Goal: Task Accomplishment & Management: Complete application form

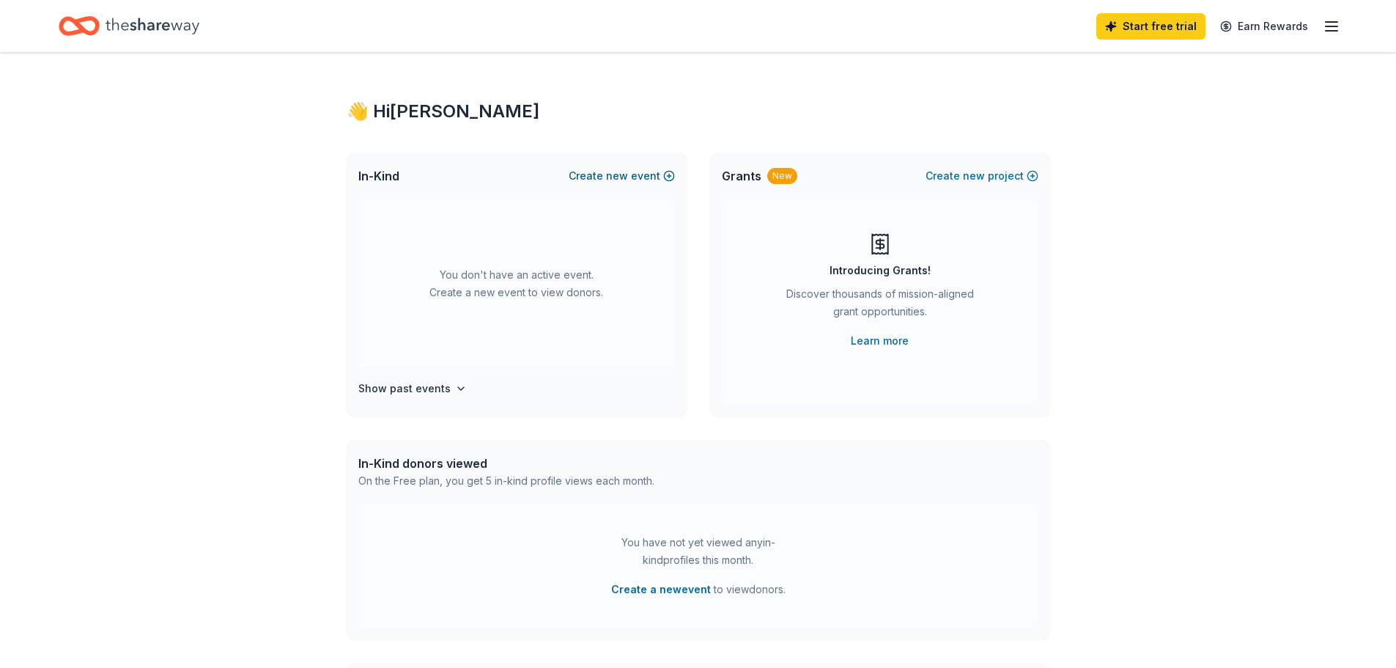
click at [605, 169] on button "Create new event" at bounding box center [622, 176] width 106 height 18
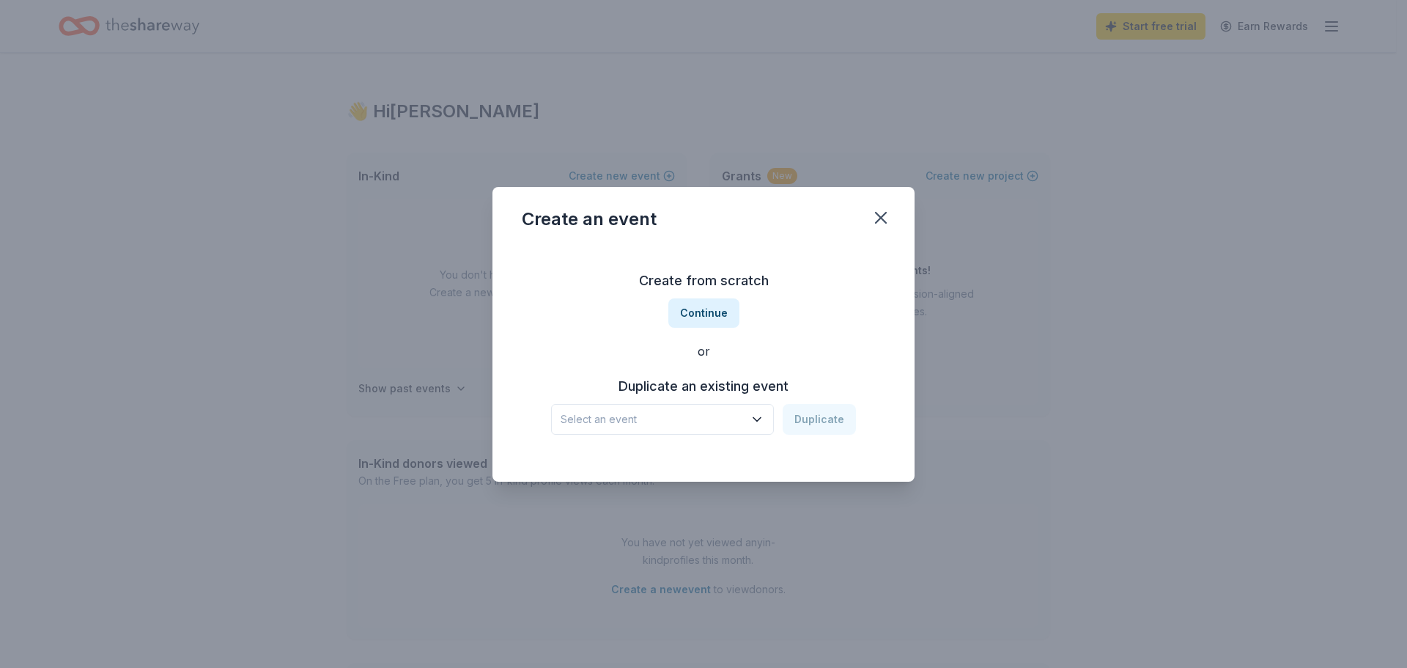
click at [714, 416] on span "Select an event" at bounding box center [652, 419] width 183 height 18
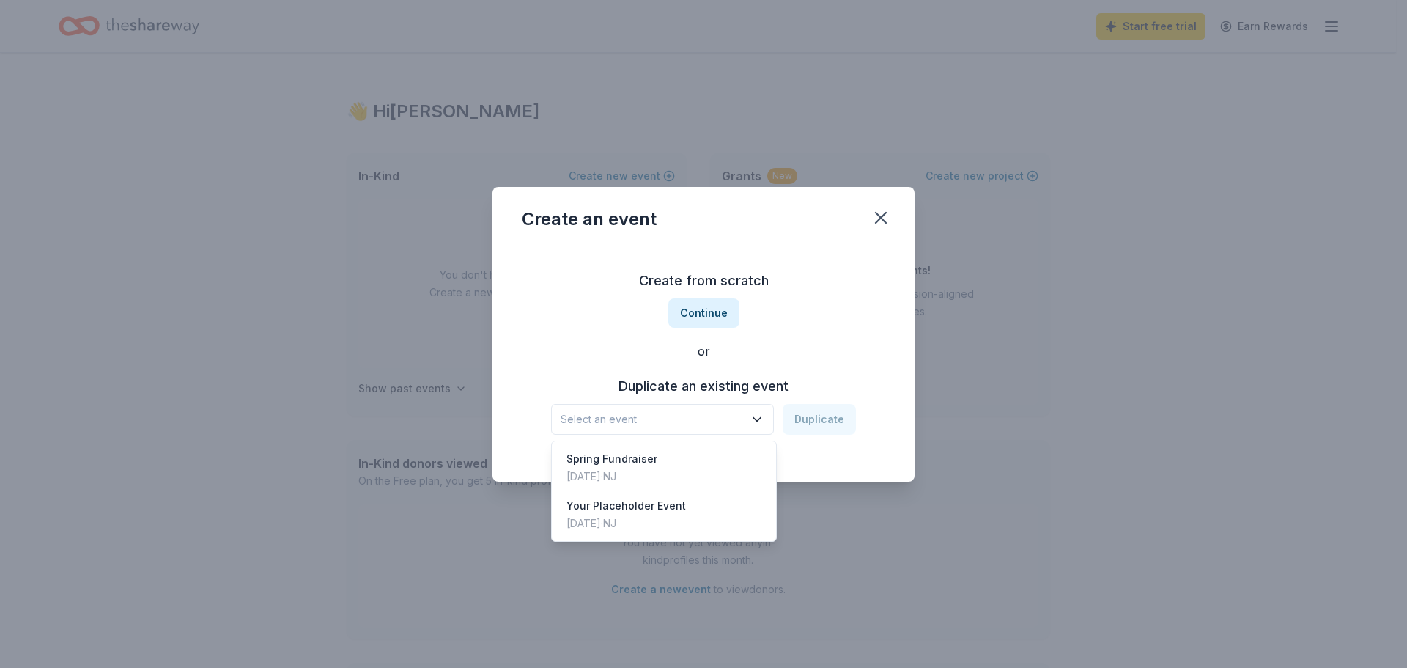
click at [704, 407] on button "Select an event" at bounding box center [662, 419] width 223 height 31
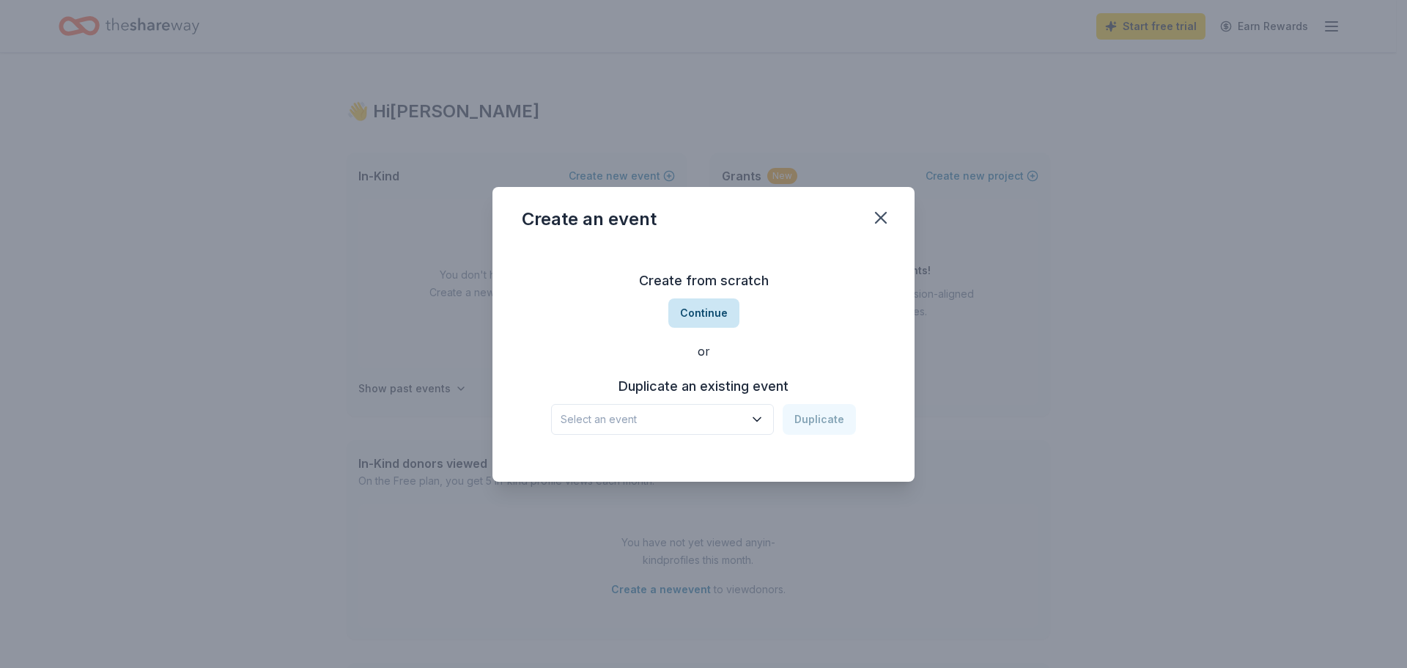
click at [713, 313] on button "Continue" at bounding box center [703, 312] width 71 height 29
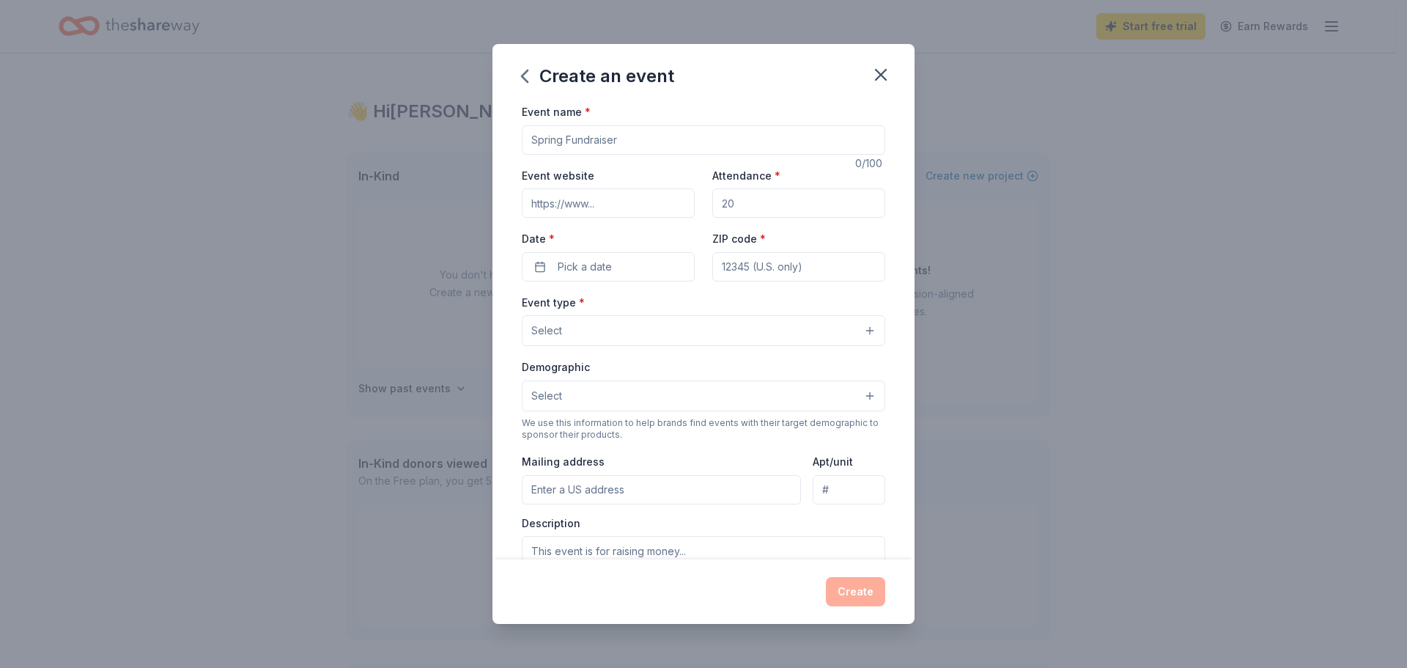
click at [620, 139] on input "Event name *" at bounding box center [703, 139] width 363 height 29
type input "H"
click at [621, 205] on input "Event website" at bounding box center [608, 202] width 173 height 29
click at [870, 72] on button "button" at bounding box center [881, 75] width 32 height 32
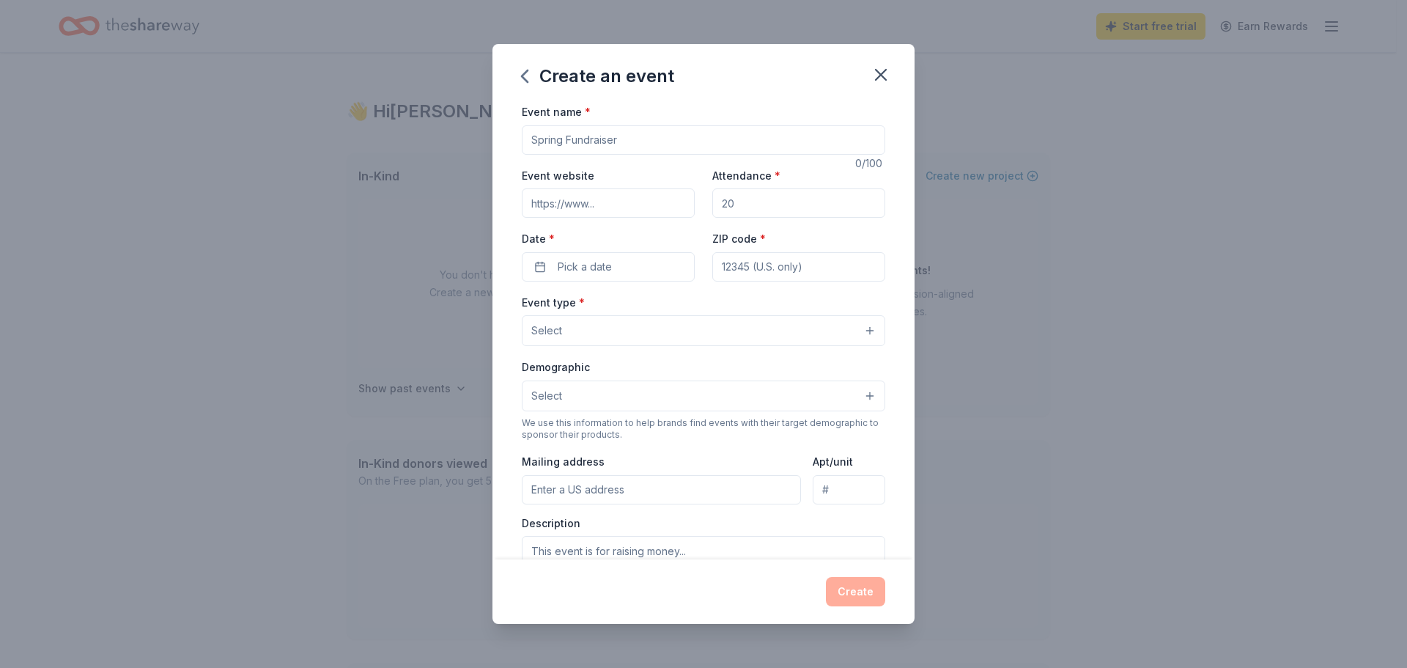
click at [741, 214] on input "Attendance *" at bounding box center [798, 202] width 173 height 29
drag, startPoint x: 739, startPoint y: 206, endPoint x: 701, endPoint y: 207, distance: 37.4
click at [701, 207] on div "Event website Attendance * Date * Pick a date ZIP code *" at bounding box center [703, 223] width 363 height 115
type input "150"
click at [640, 254] on button "Pick a date" at bounding box center [608, 266] width 173 height 29
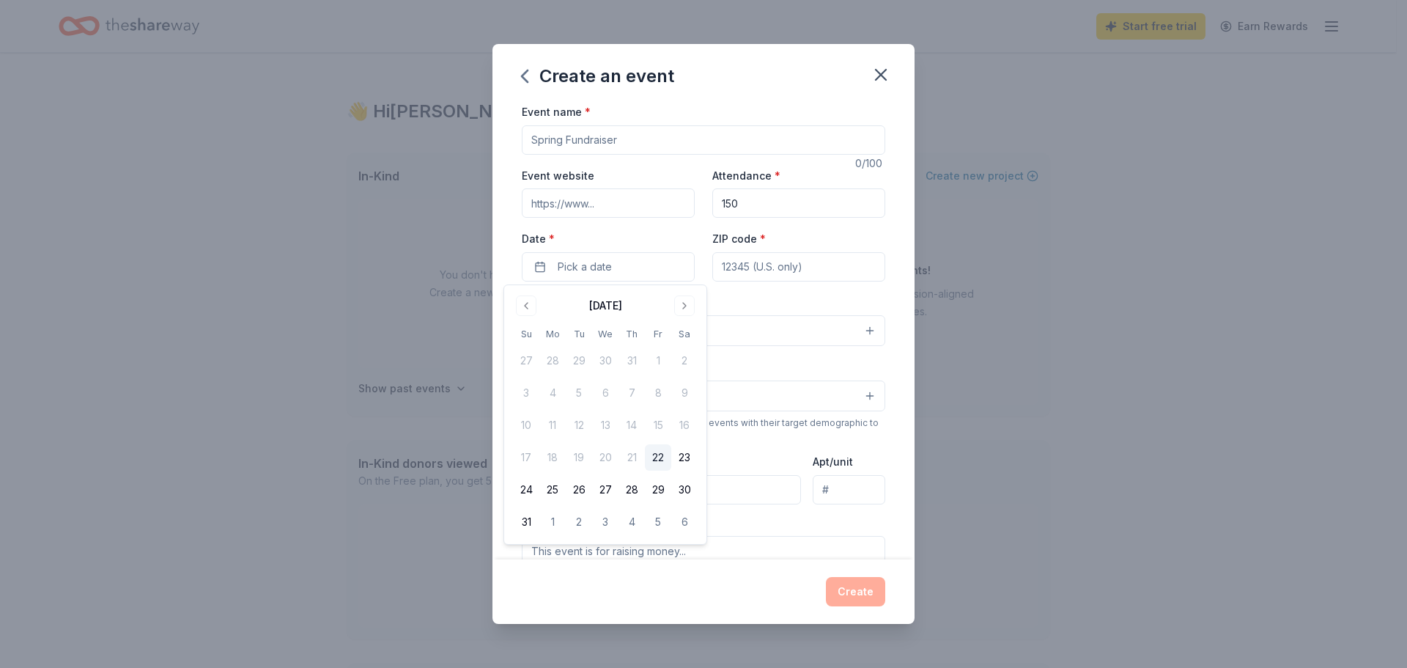
click at [671, 305] on div "August 2025" at bounding box center [605, 304] width 185 height 21
click at [677, 307] on button "Go to next month" at bounding box center [684, 305] width 21 height 21
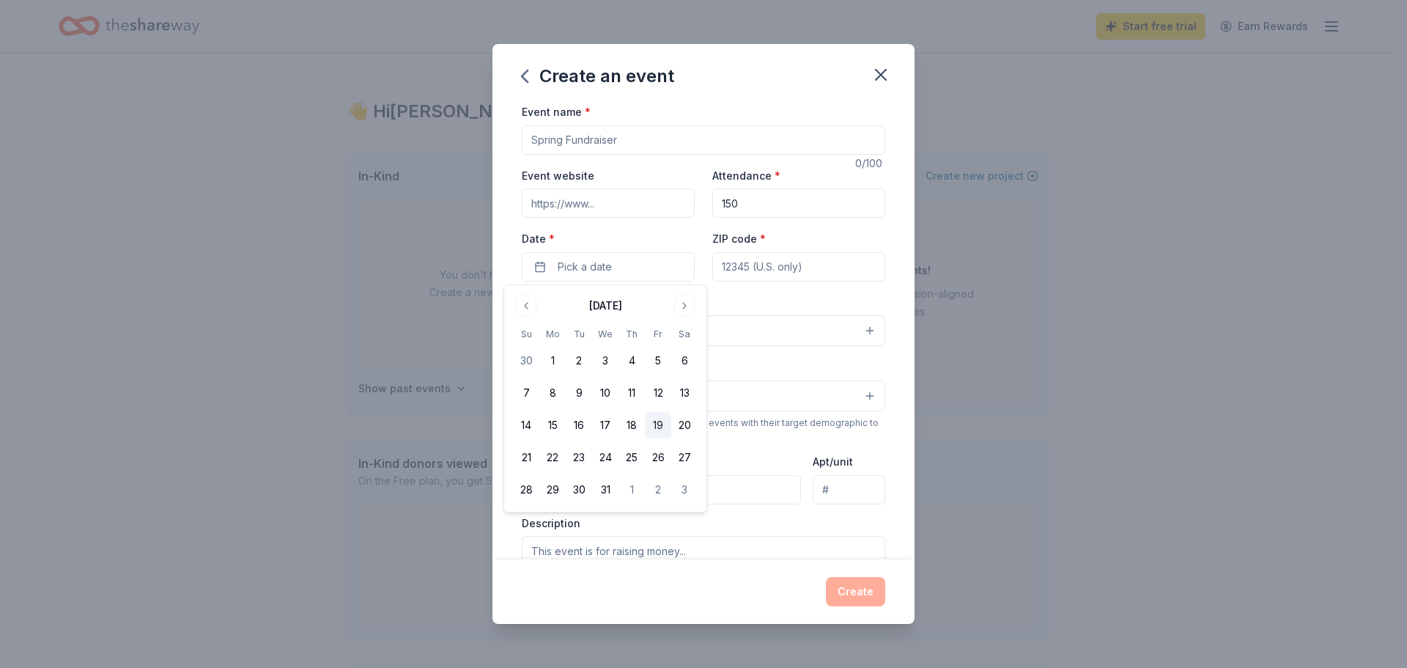
click at [663, 427] on button "19" at bounding box center [658, 425] width 26 height 26
click at [790, 270] on input "ZIP code *" at bounding box center [798, 266] width 173 height 29
type input "07006"
type input "120 Bloomfield Ave"
click at [687, 324] on button "Select" at bounding box center [703, 330] width 363 height 31
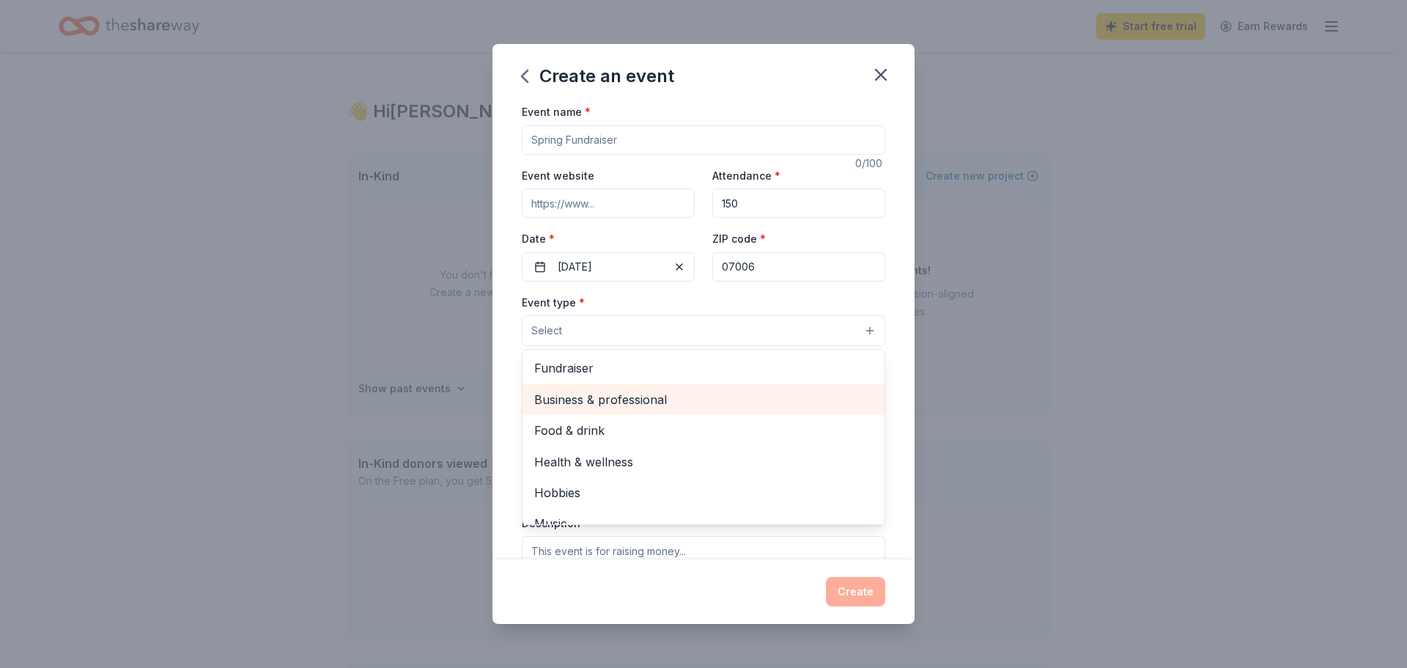
click at [633, 404] on span "Business & professional" at bounding box center [703, 399] width 339 height 19
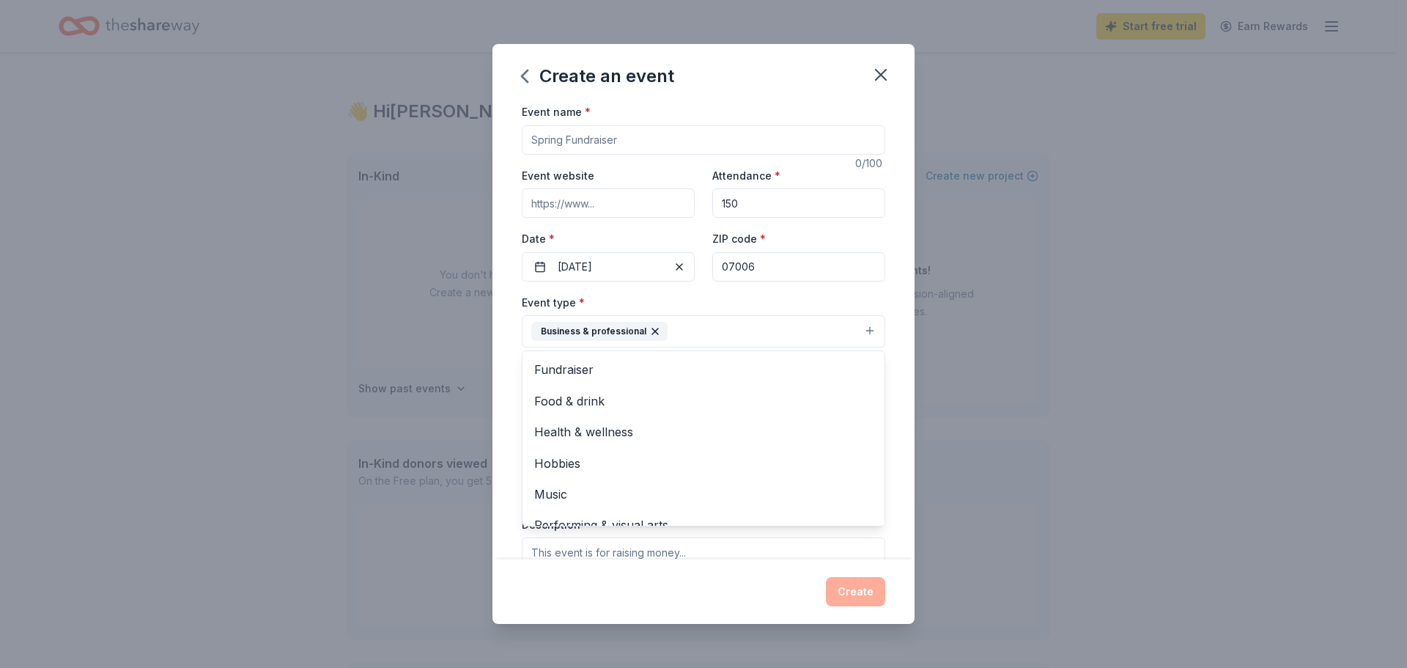
click at [826, 306] on div "Event type * Business & professional Fundraiser Food & drink Health & wellness …" at bounding box center [703, 320] width 363 height 55
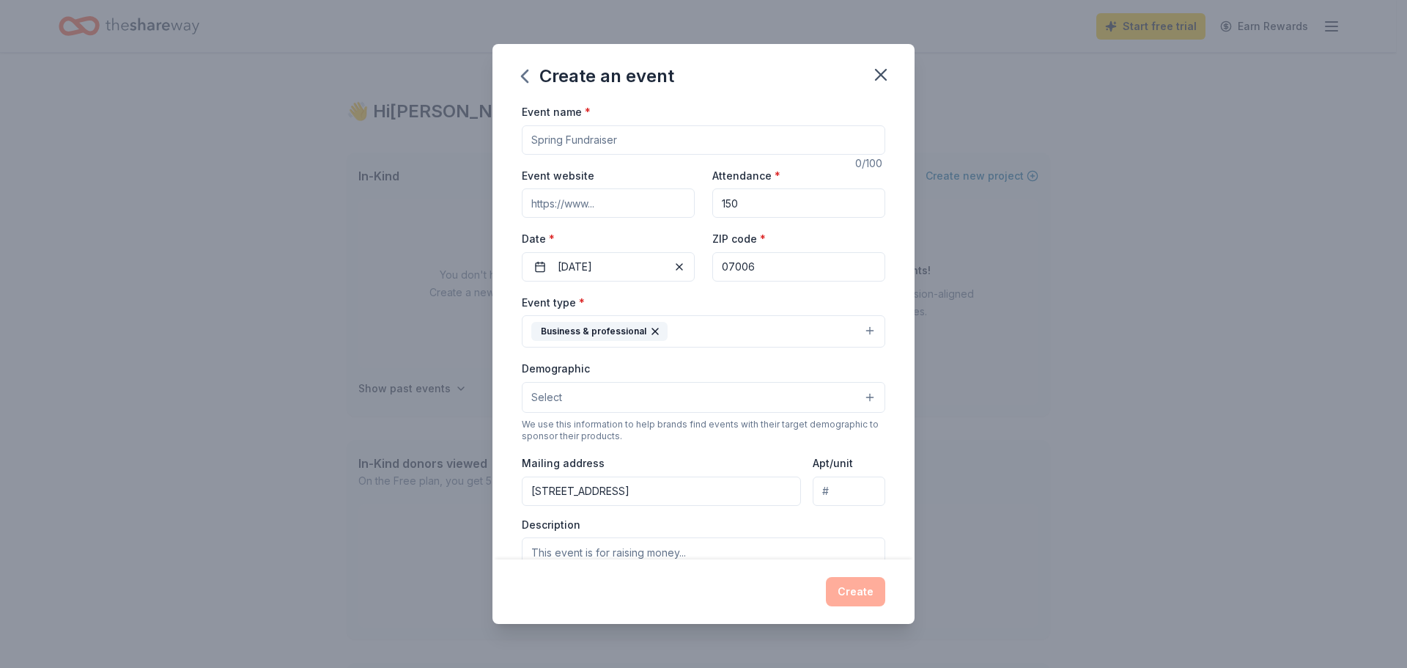
click at [670, 396] on button "Select" at bounding box center [703, 397] width 363 height 31
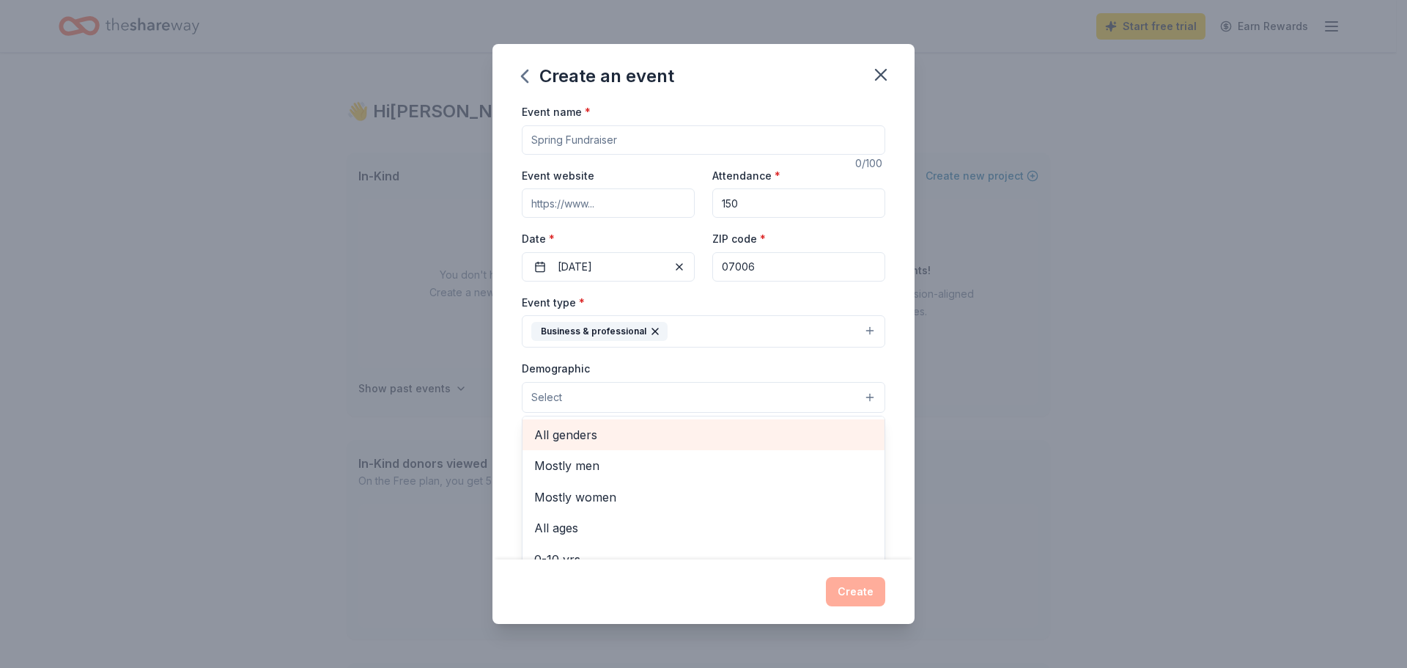
click at [602, 439] on span "All genders" at bounding box center [703, 434] width 339 height 19
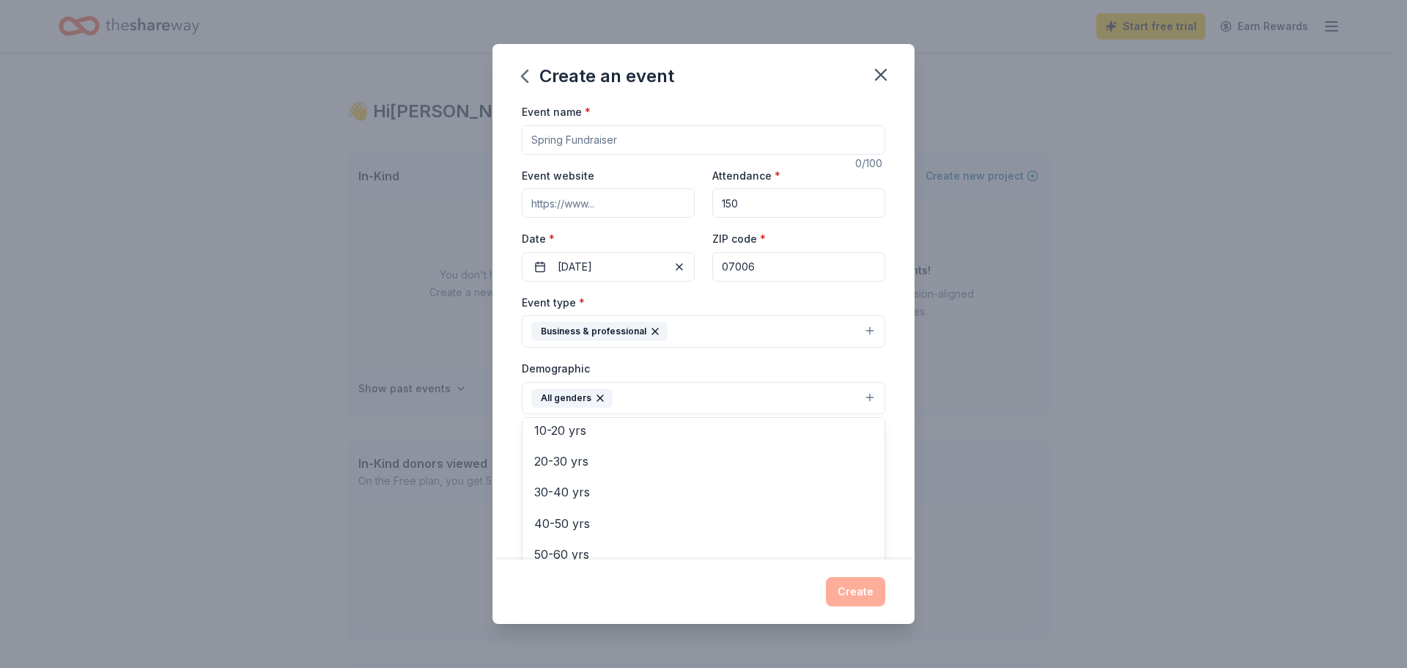
scroll to position [147, 0]
click at [586, 446] on span "20-30 yrs" at bounding box center [703, 444] width 339 height 19
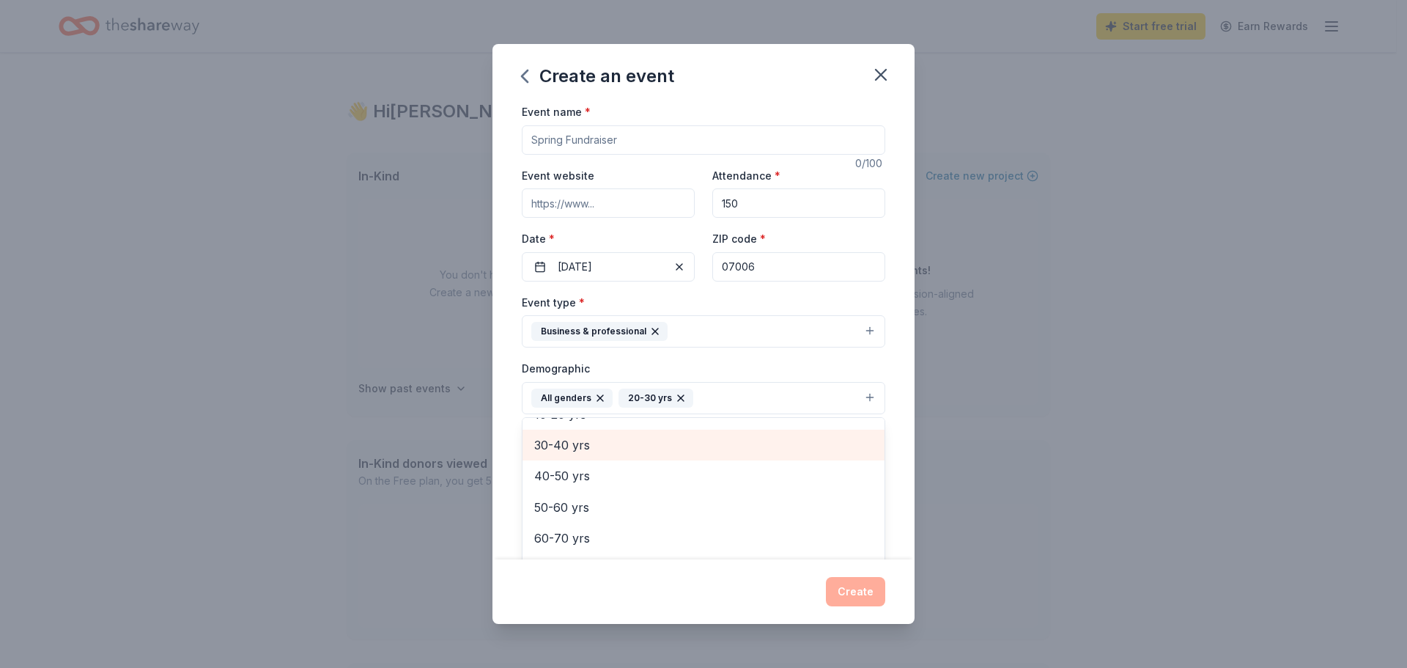
click at [580, 449] on span "30-40 yrs" at bounding box center [703, 444] width 339 height 19
click at [577, 457] on span "40-50 yrs" at bounding box center [703, 449] width 339 height 19
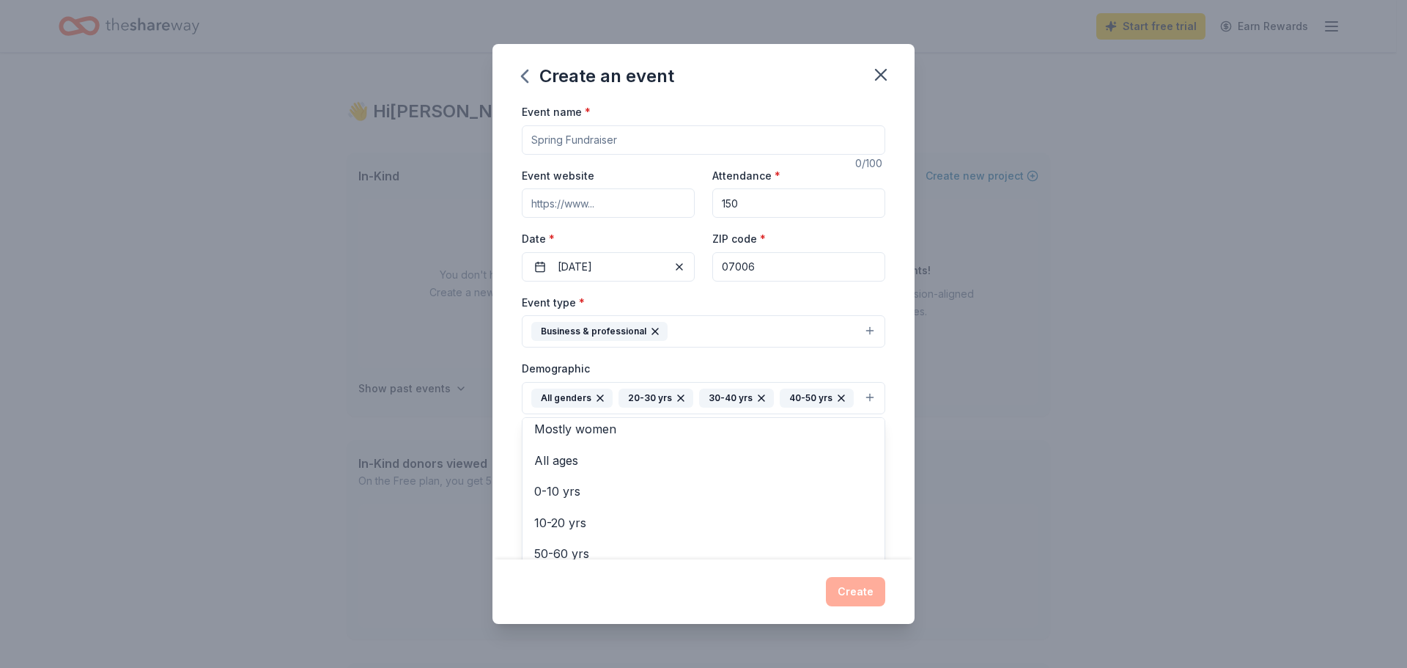
click at [822, 367] on div "Demographic All genders 20-30 yrs 30-40 yrs 40-50 yrs Mostly men Mostly women A…" at bounding box center [703, 386] width 363 height 55
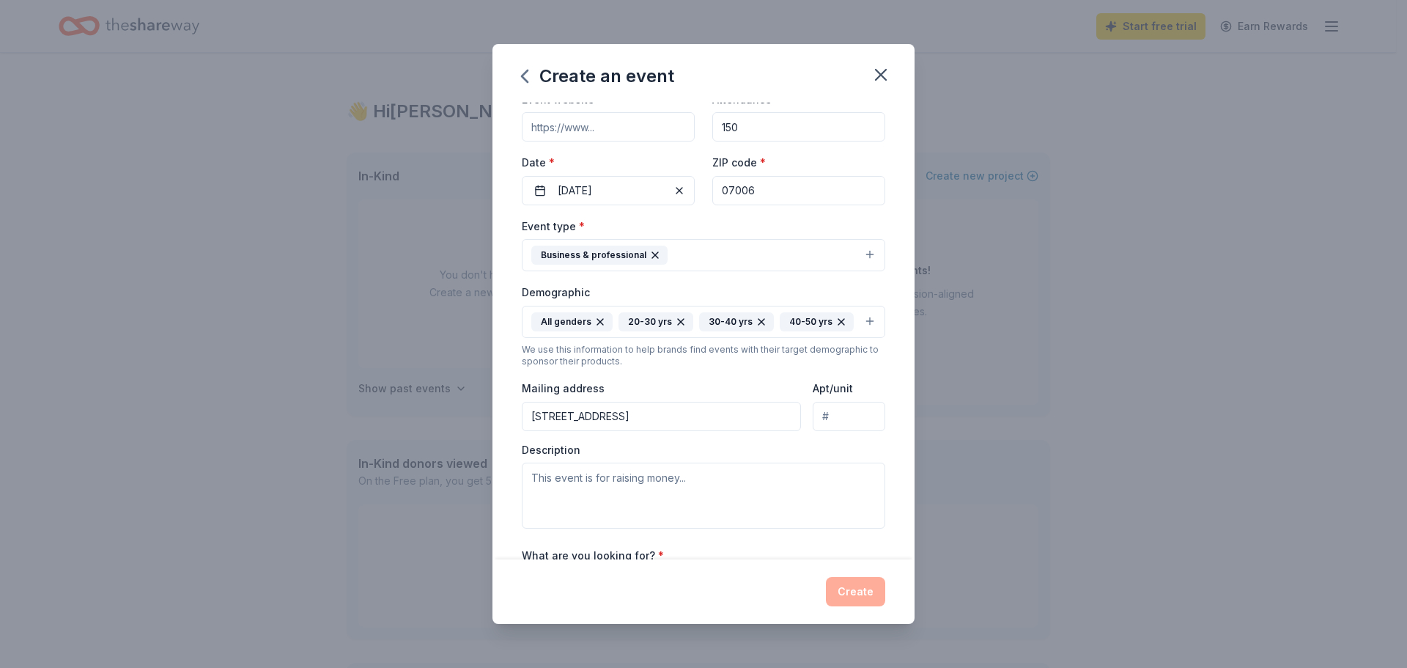
scroll to position [147, 0]
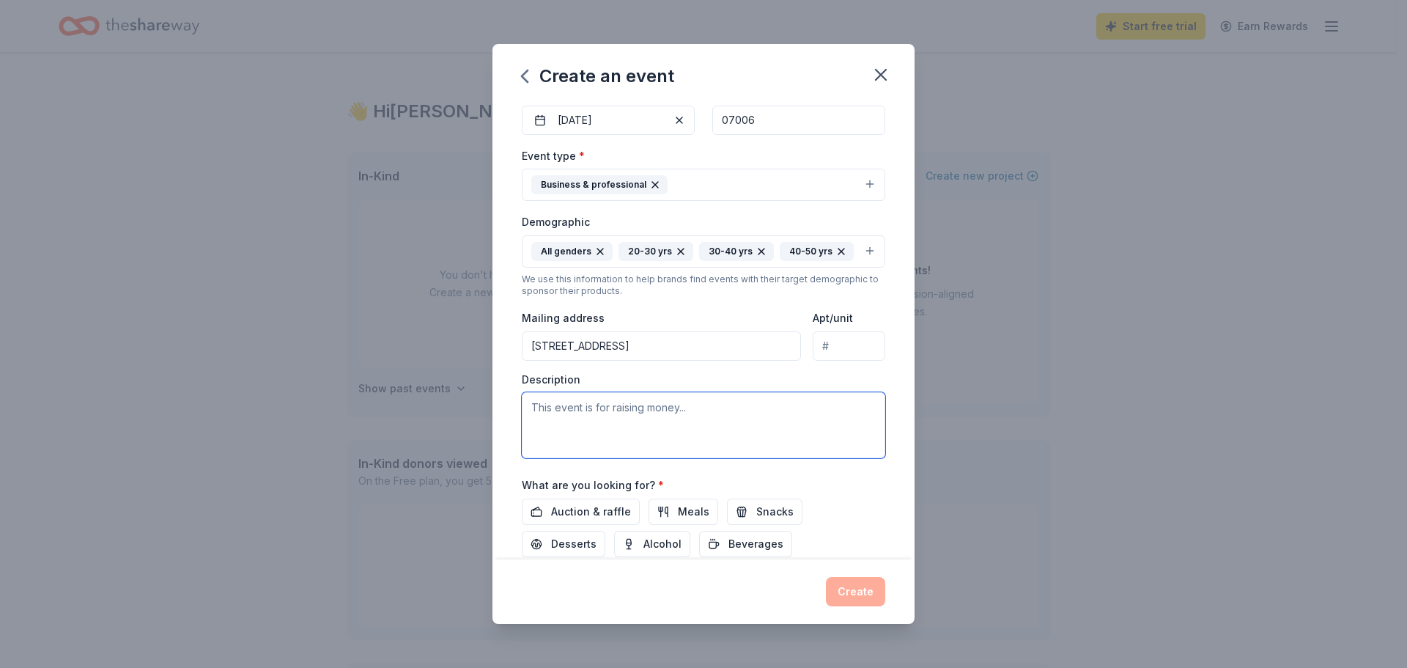
click at [706, 437] on textarea at bounding box center [703, 425] width 363 height 66
paste textarea "Caldwell University is excited to launch a new tradition this year with our Emp…"
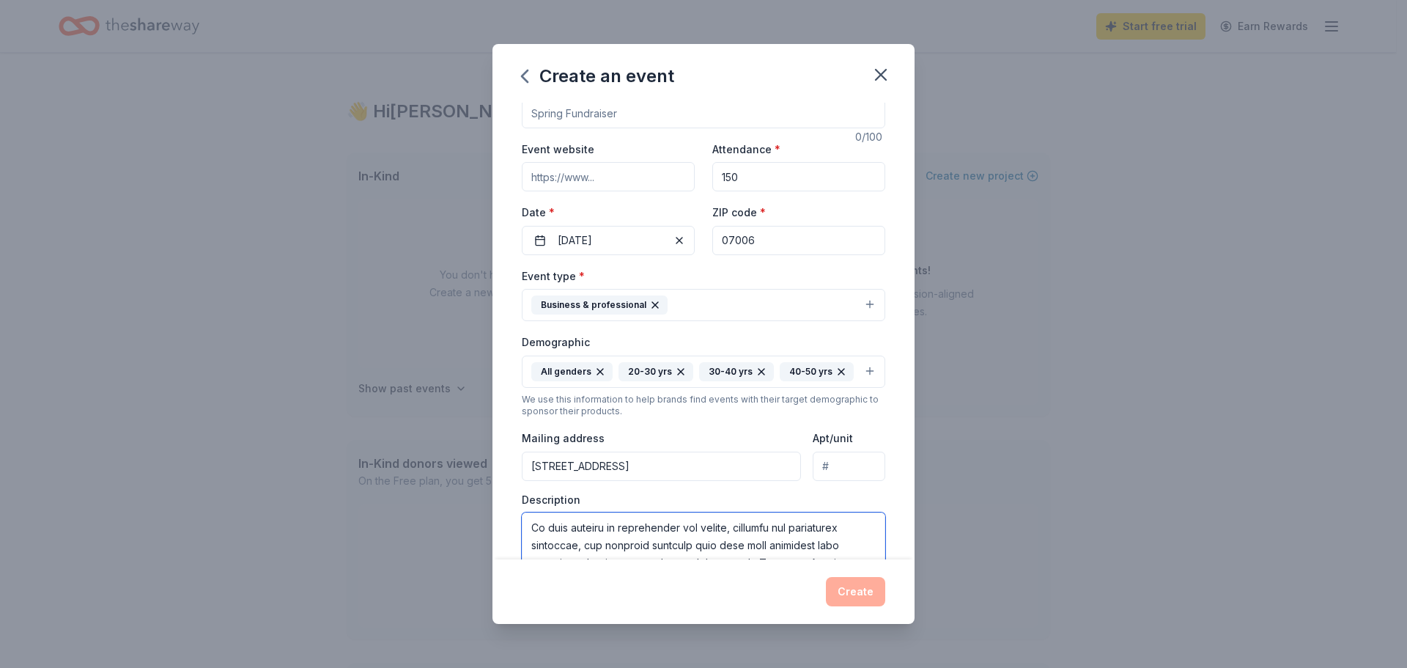
scroll to position [0, 0]
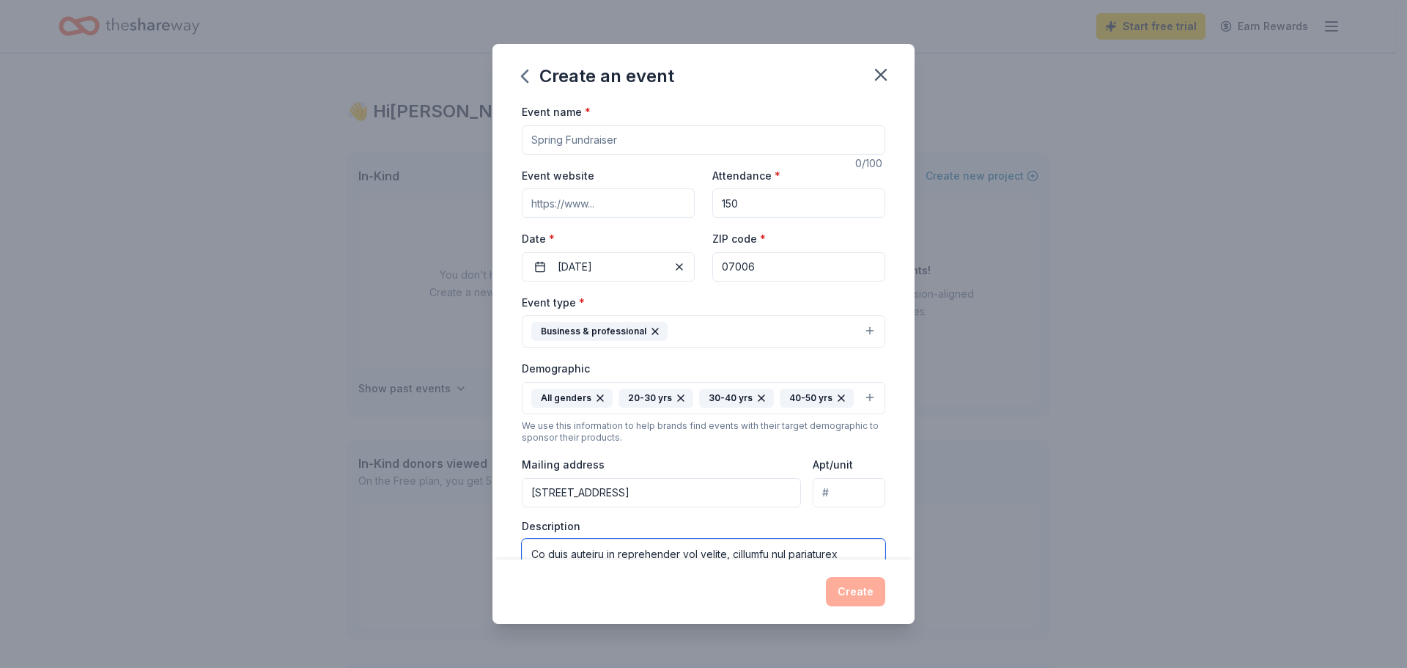
type textarea "Caldwell University is excited to launch a new tradition this year with our Emp…"
click at [595, 137] on input "Event name *" at bounding box center [703, 139] width 363 height 29
type input "Community Holiday Celabration"
click at [608, 215] on input "Event website" at bounding box center [608, 202] width 173 height 29
type input "www.caldwell.edu"
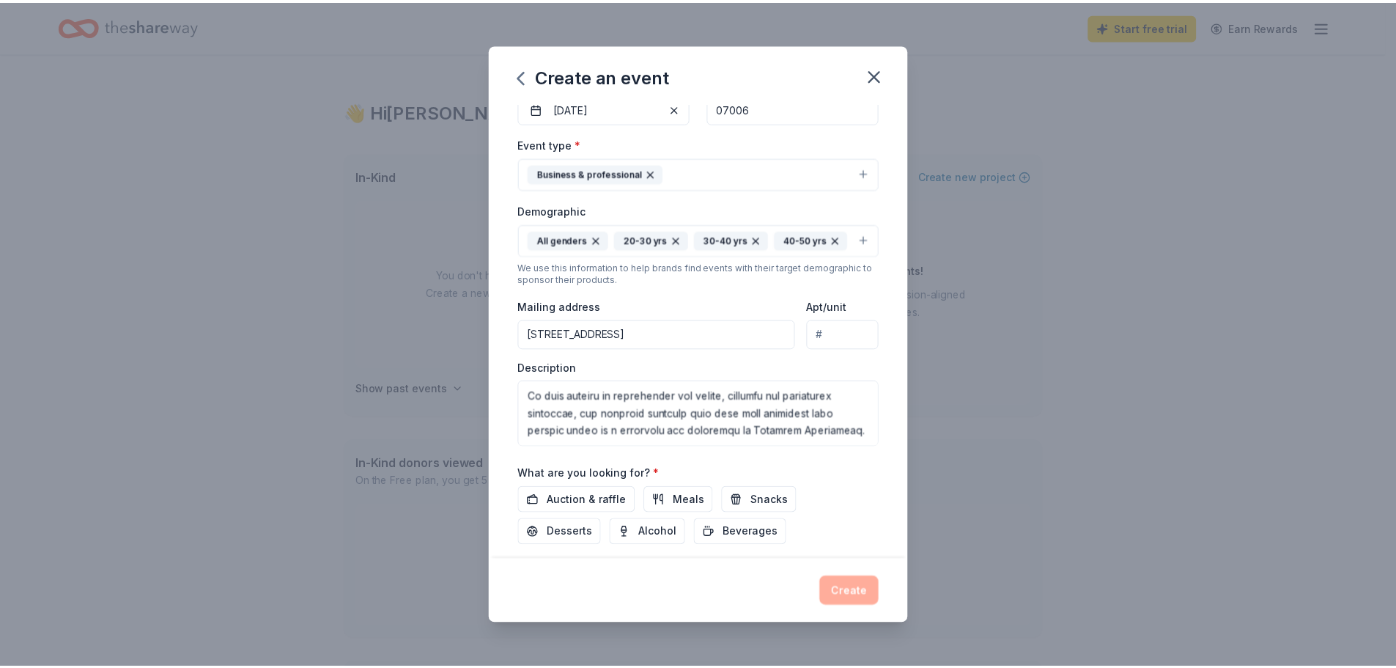
scroll to position [272, 0]
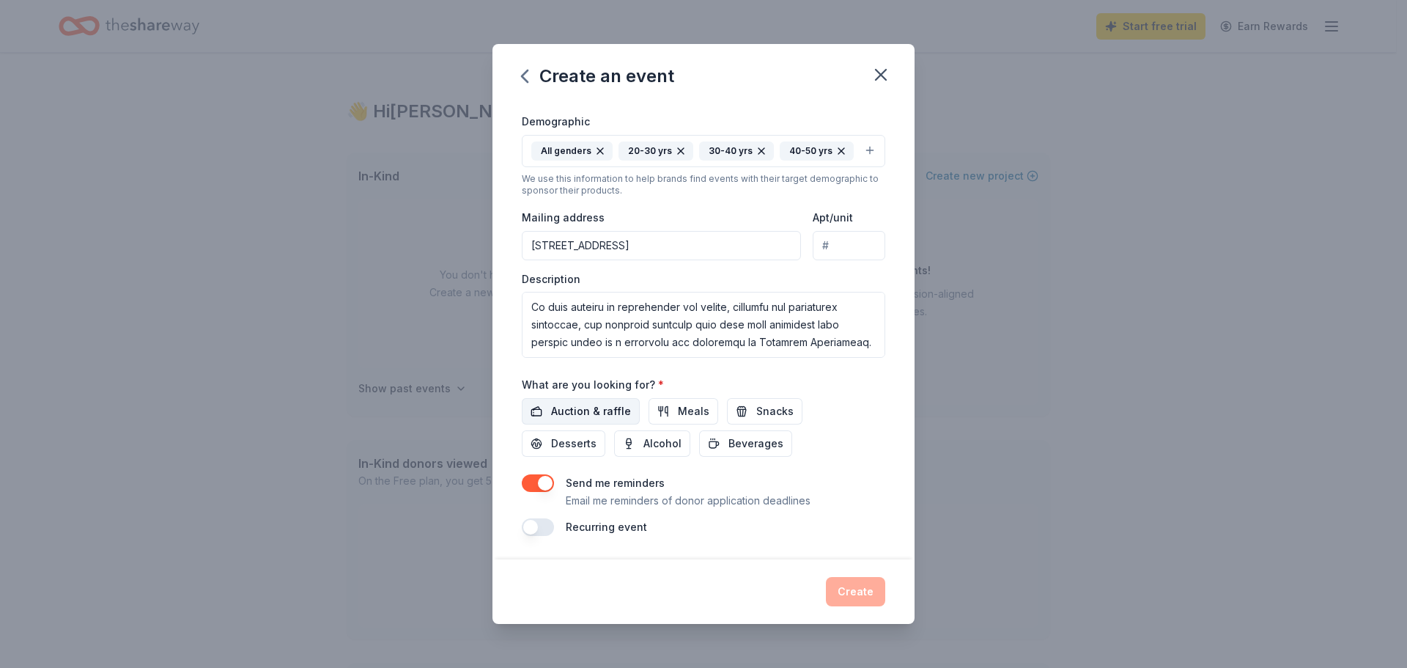
click at [606, 413] on span "Auction & raffle" at bounding box center [591, 411] width 80 height 18
click at [539, 478] on button "button" at bounding box center [538, 483] width 32 height 18
click at [849, 586] on button "Create" at bounding box center [855, 591] width 59 height 29
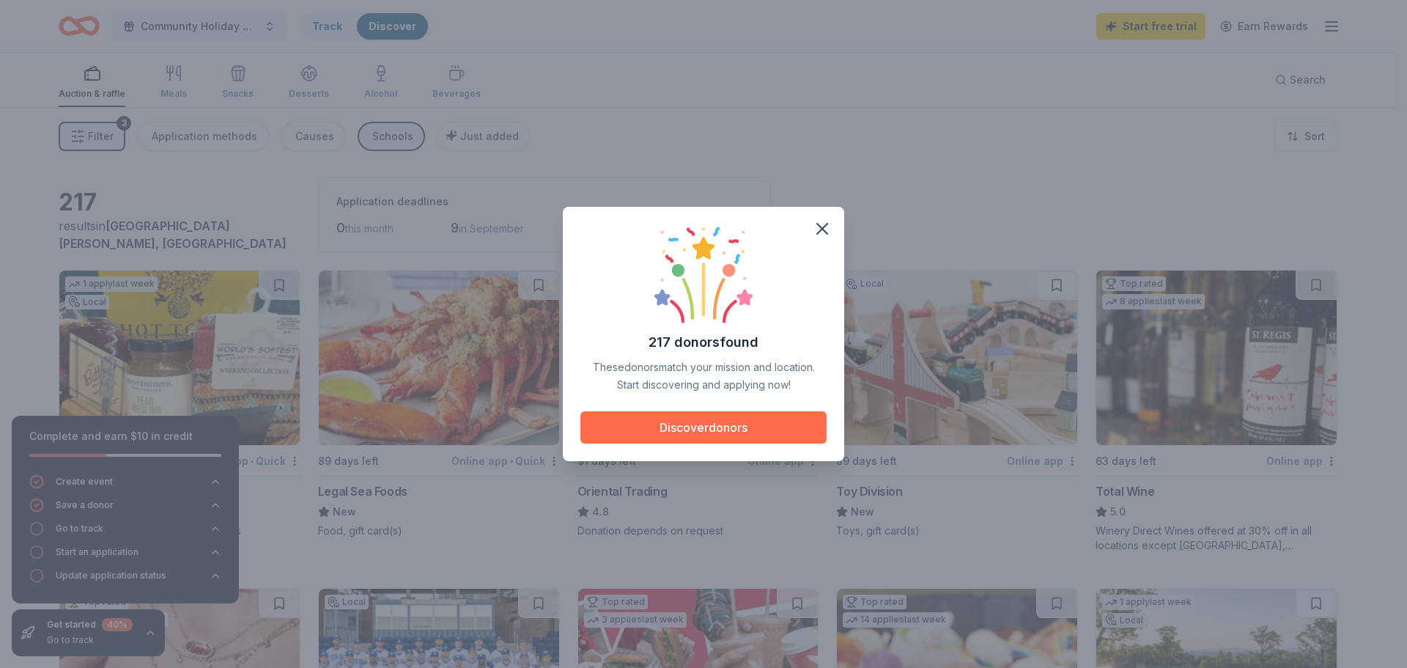
click at [712, 439] on button "Discover donors" at bounding box center [703, 427] width 246 height 32
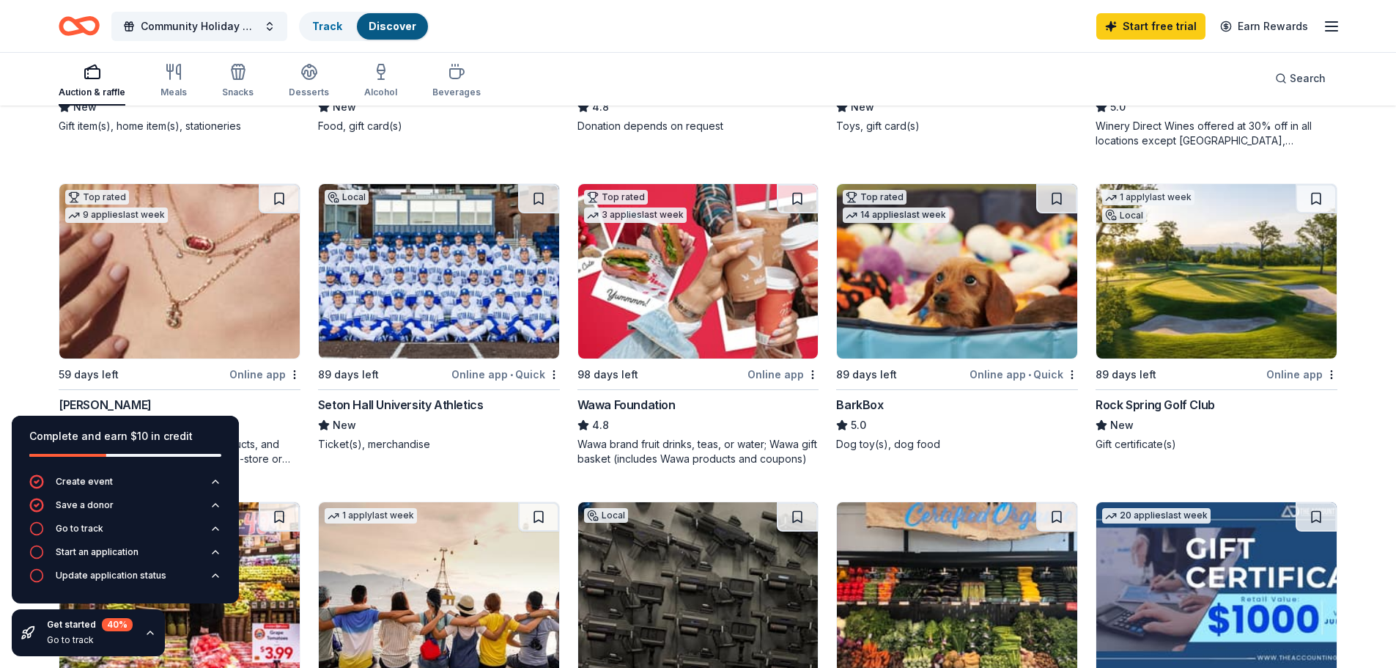
scroll to position [440, 0]
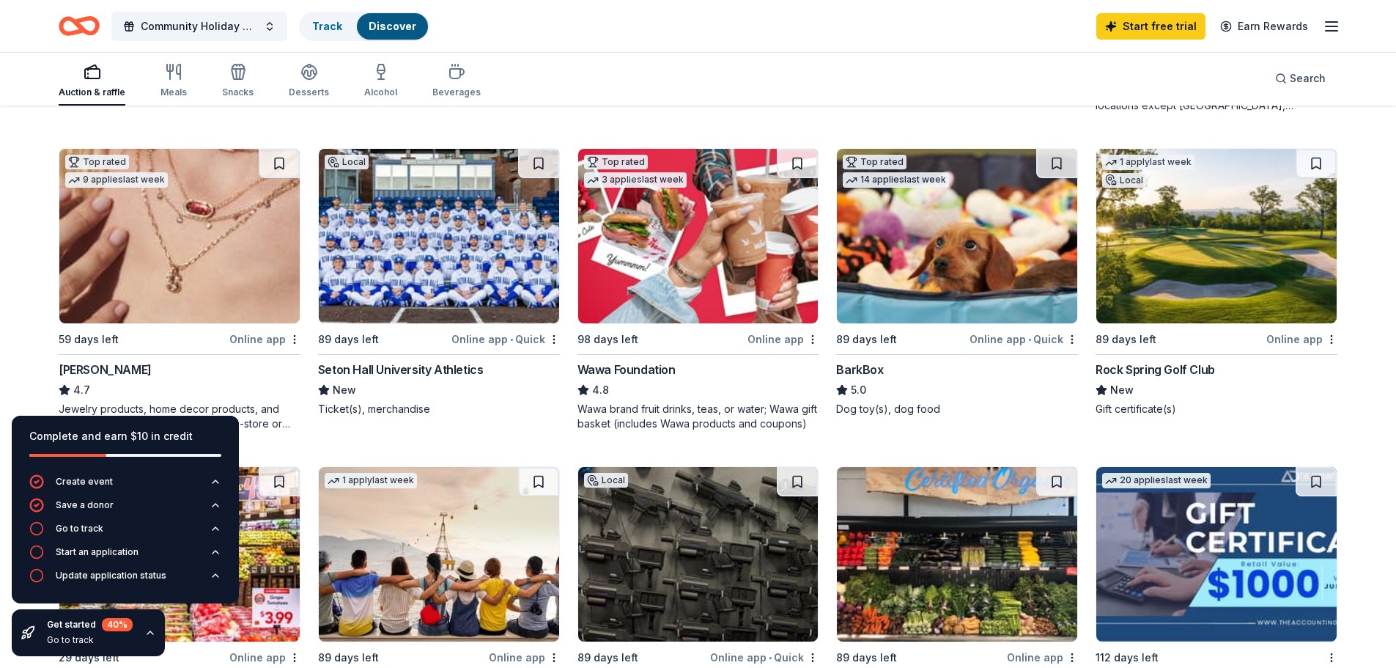
click at [388, 248] on img at bounding box center [439, 236] width 240 height 174
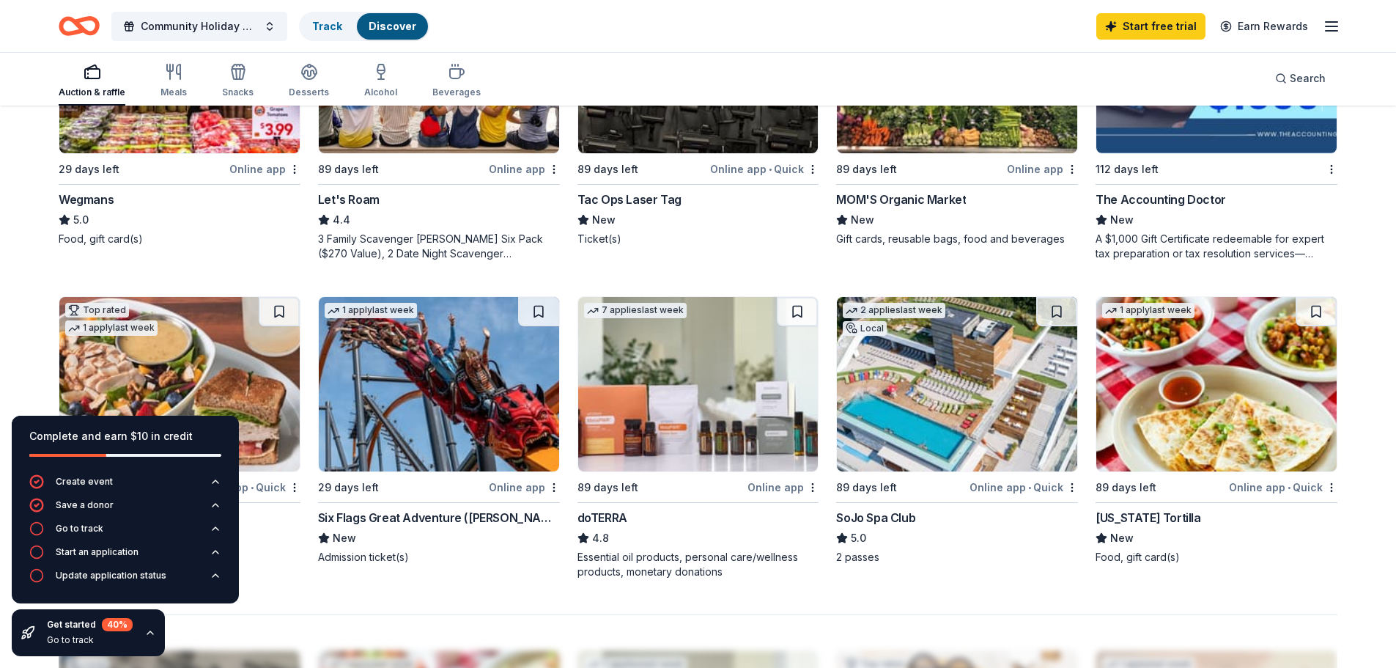
scroll to position [1099, 0]
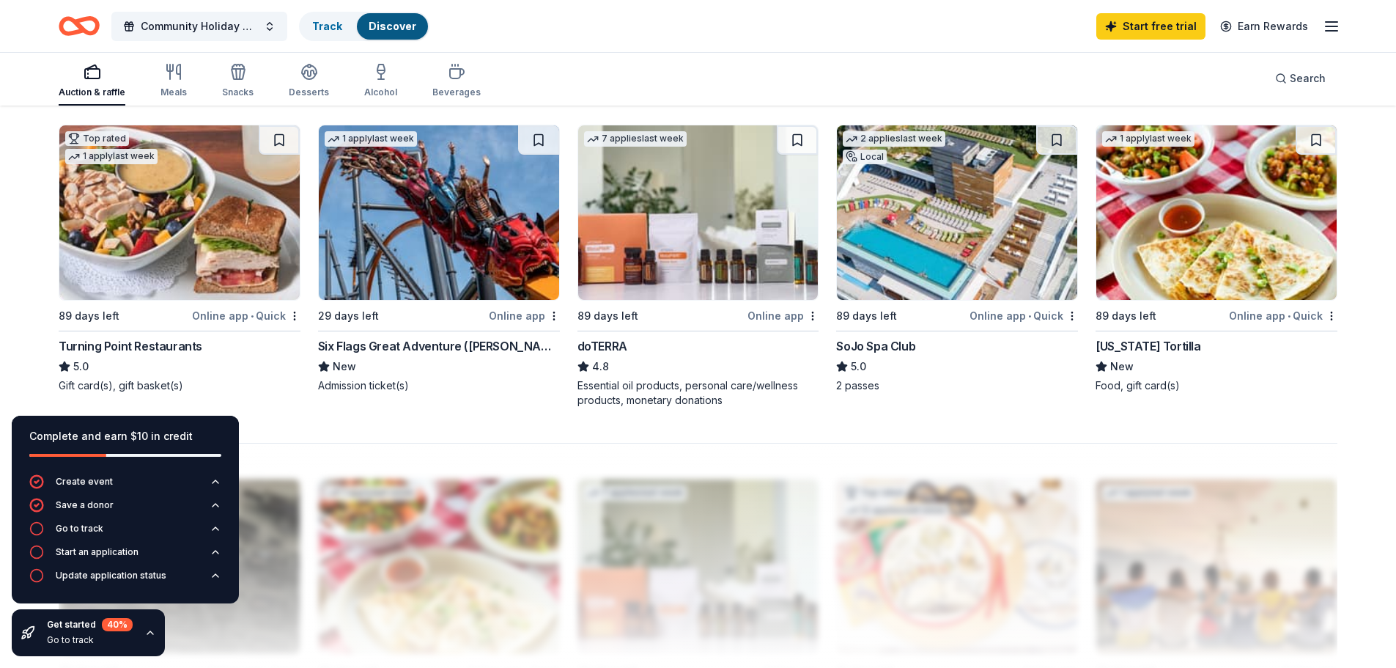
click at [919, 231] on img at bounding box center [957, 212] width 240 height 174
click at [103, 509] on div "Save a donor" at bounding box center [85, 505] width 58 height 12
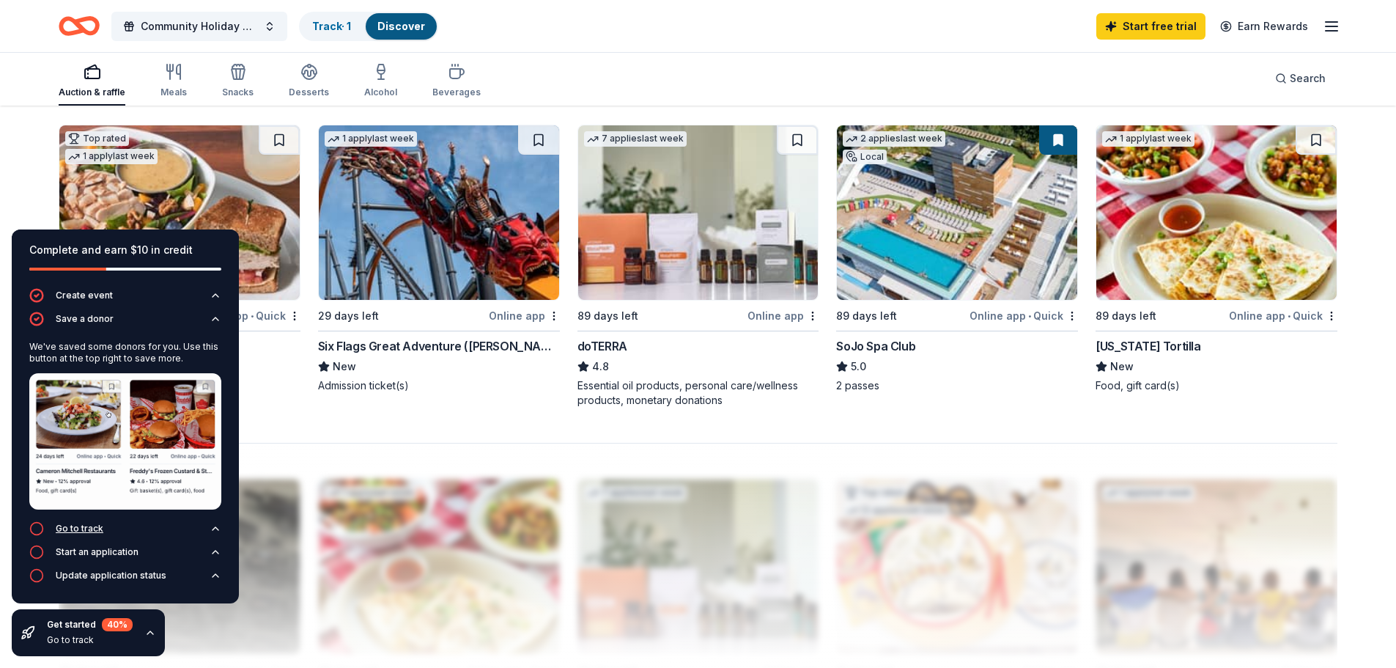
click at [83, 531] on div "Go to track" at bounding box center [80, 529] width 48 height 12
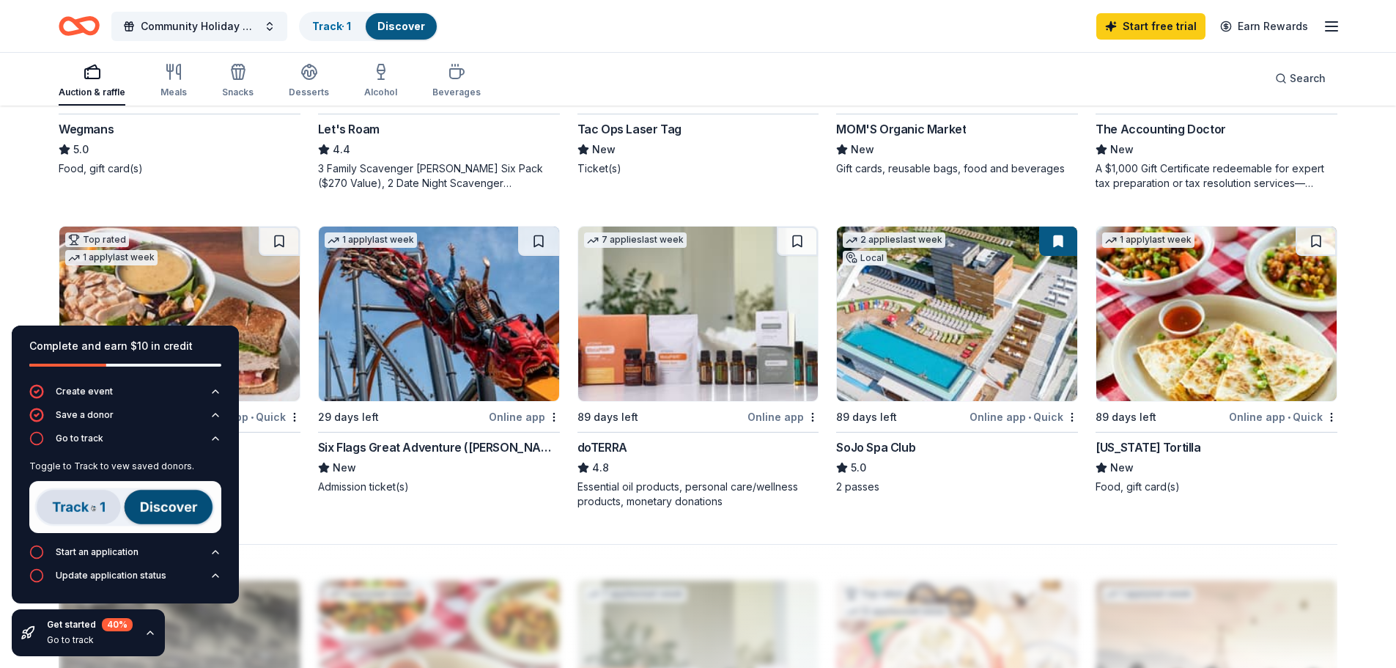
scroll to position [953, 0]
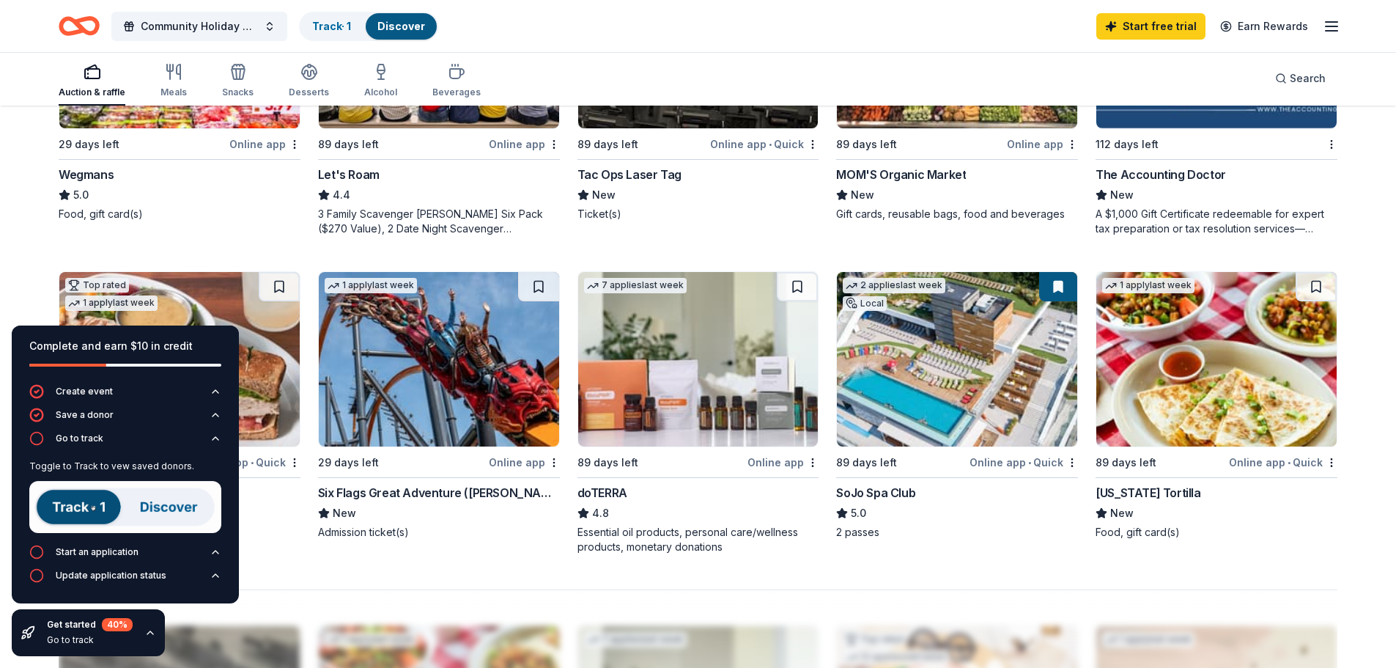
click at [462, 424] on img at bounding box center [439, 359] width 240 height 174
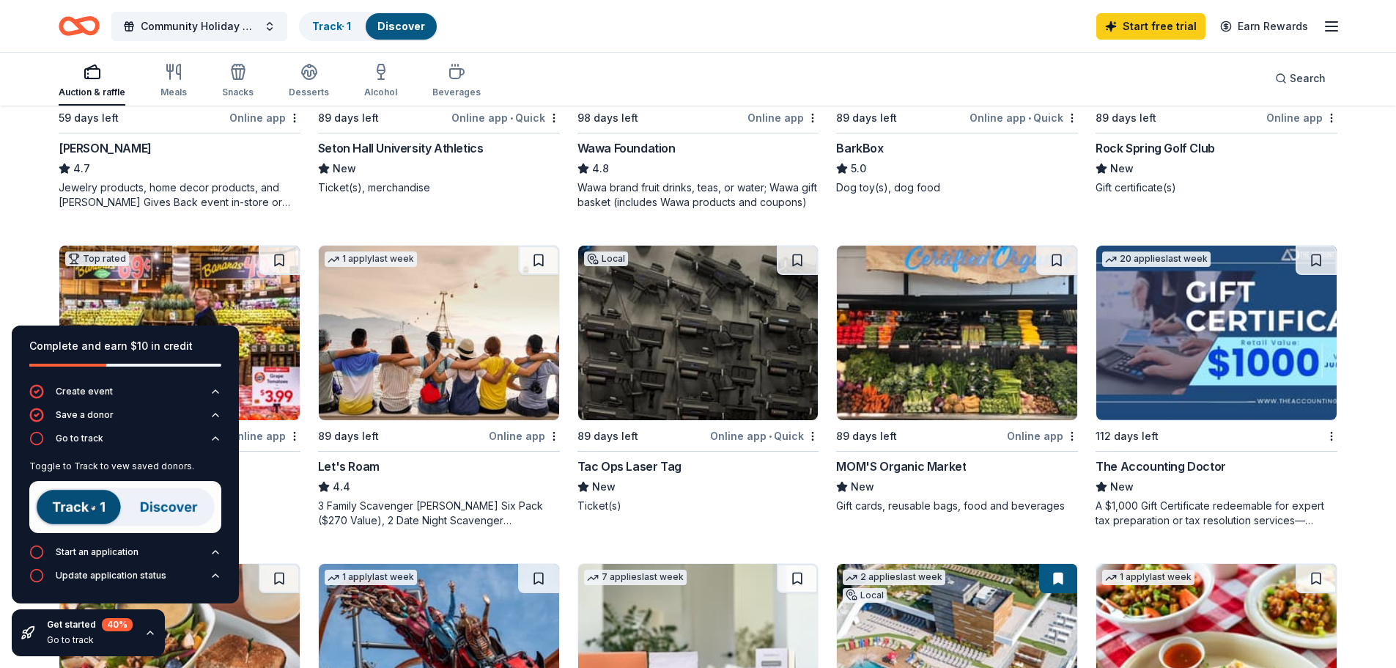
scroll to position [660, 0]
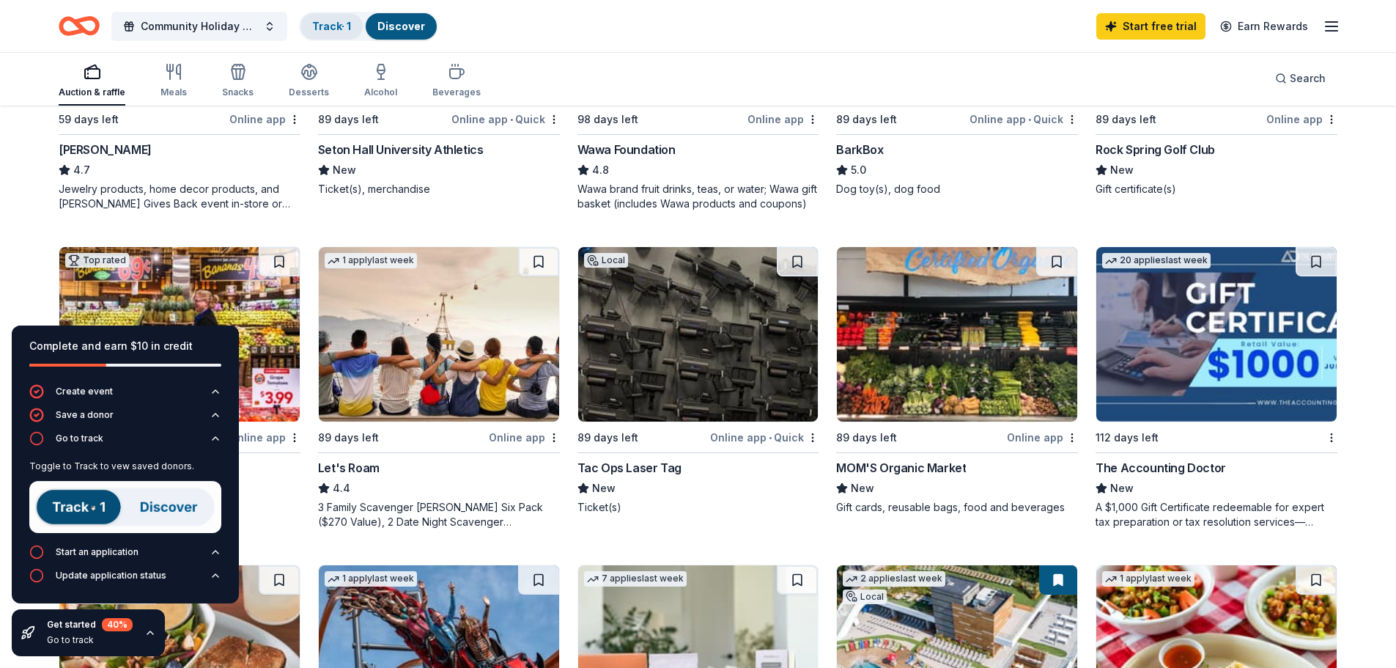
click at [316, 16] on div "Track · 1" at bounding box center [331, 26] width 62 height 26
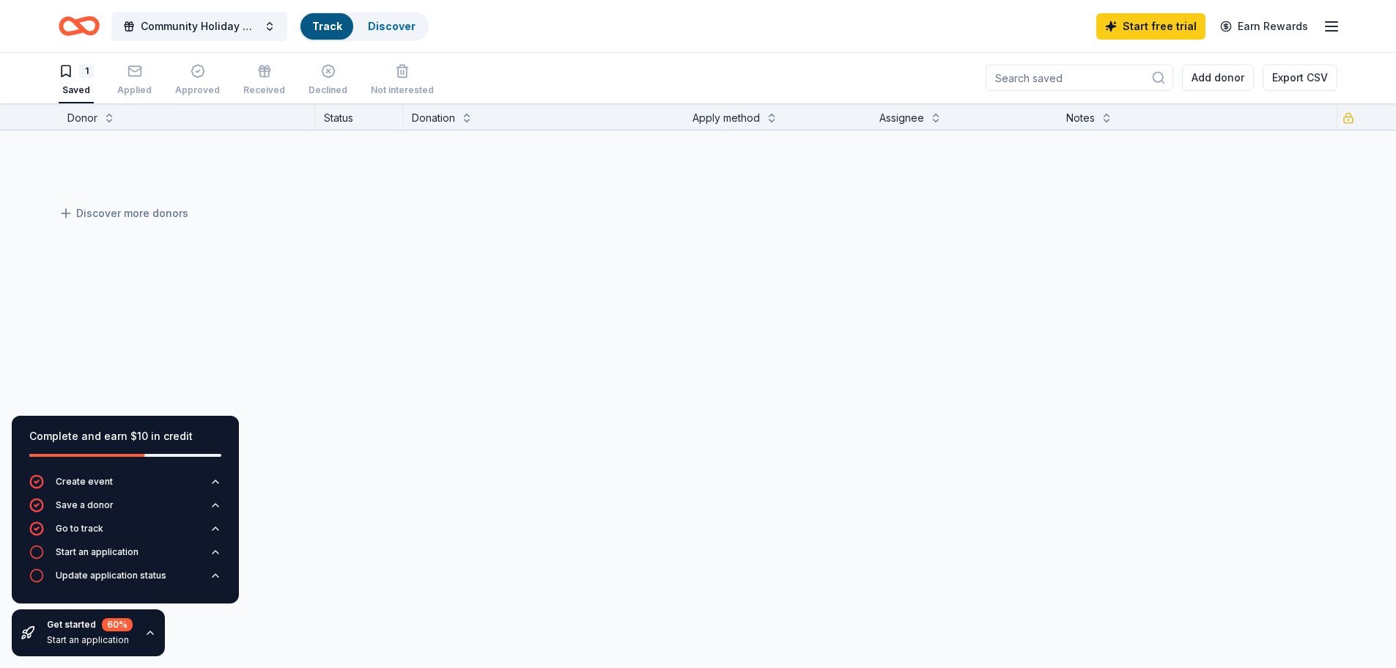
scroll to position [1, 0]
click at [321, 29] on link "Track" at bounding box center [326, 26] width 29 height 12
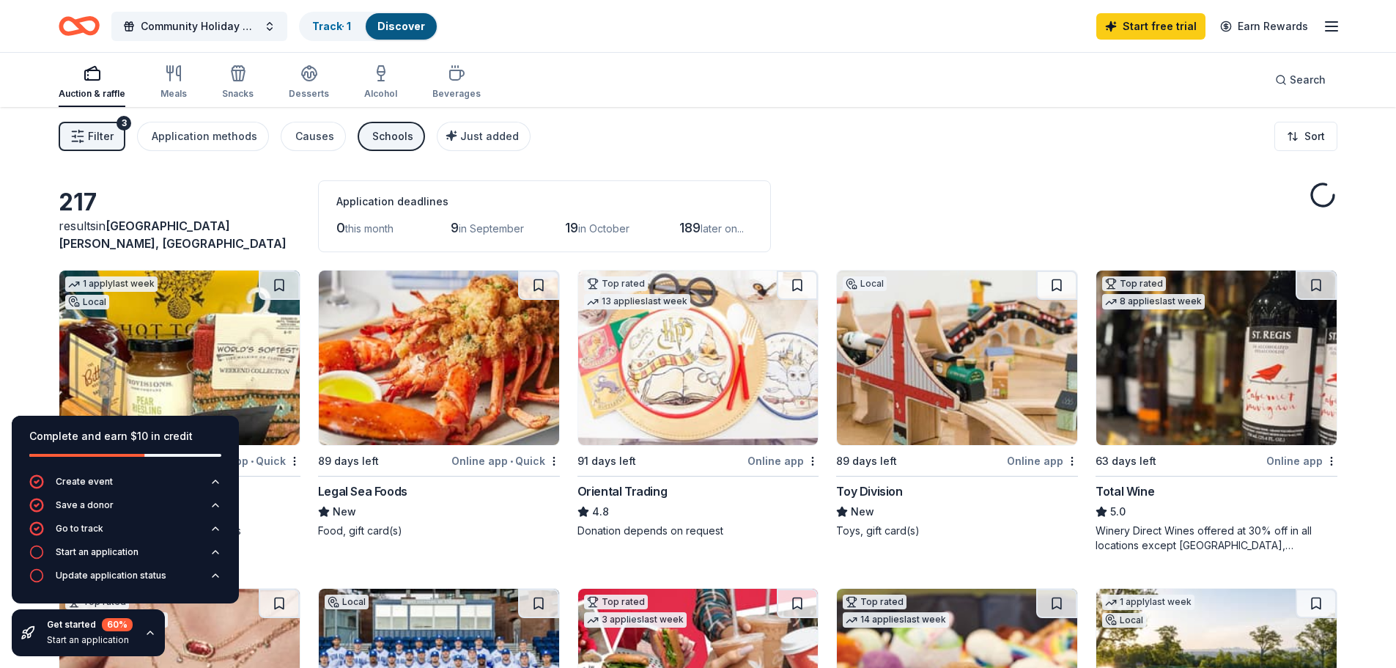
click at [377, 25] on div "Discover" at bounding box center [401, 26] width 71 height 26
click at [97, 555] on div "Start an application" at bounding box center [97, 552] width 83 height 12
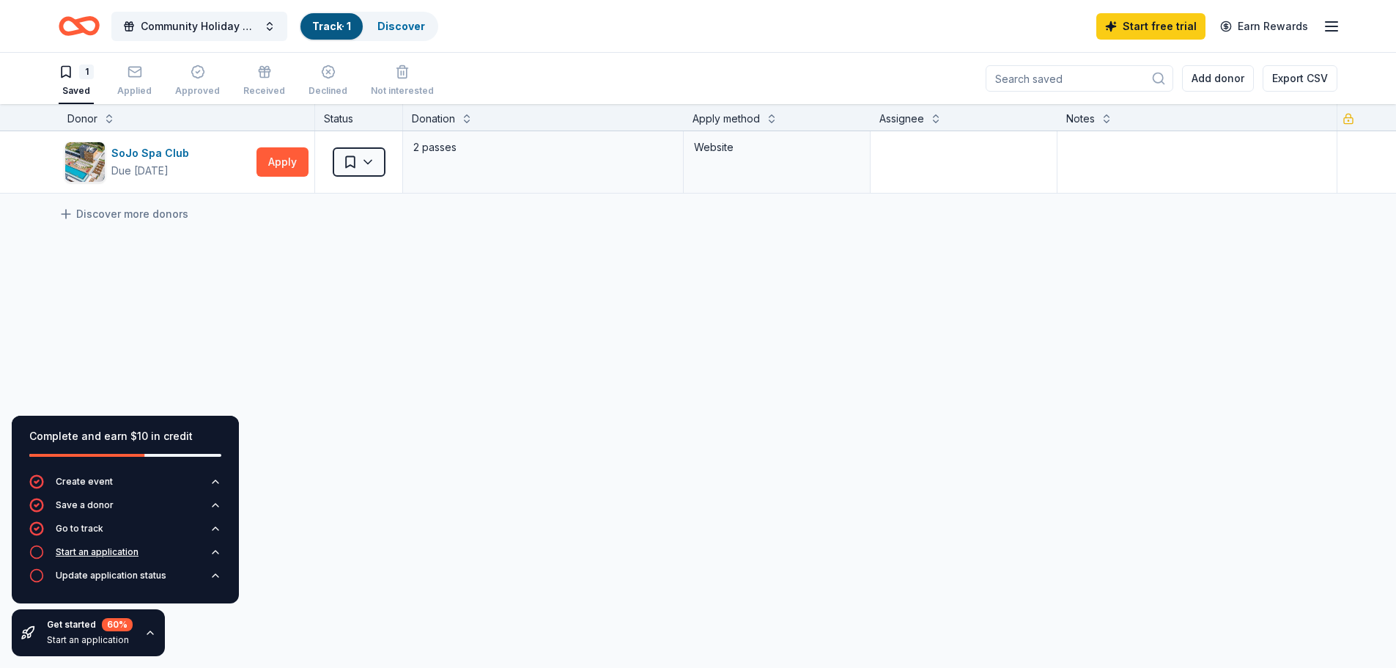
click at [115, 558] on div "Start an application" at bounding box center [83, 552] width 109 height 15
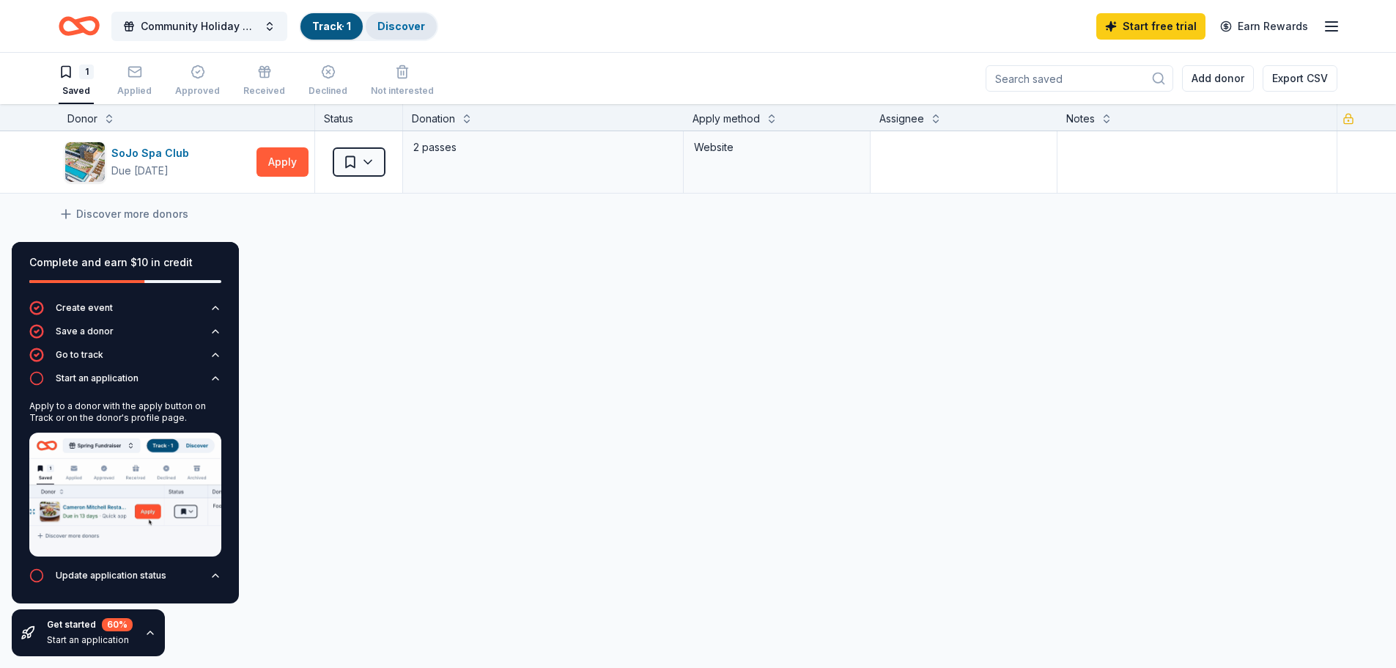
click at [405, 34] on div "Discover" at bounding box center [401, 26] width 71 height 26
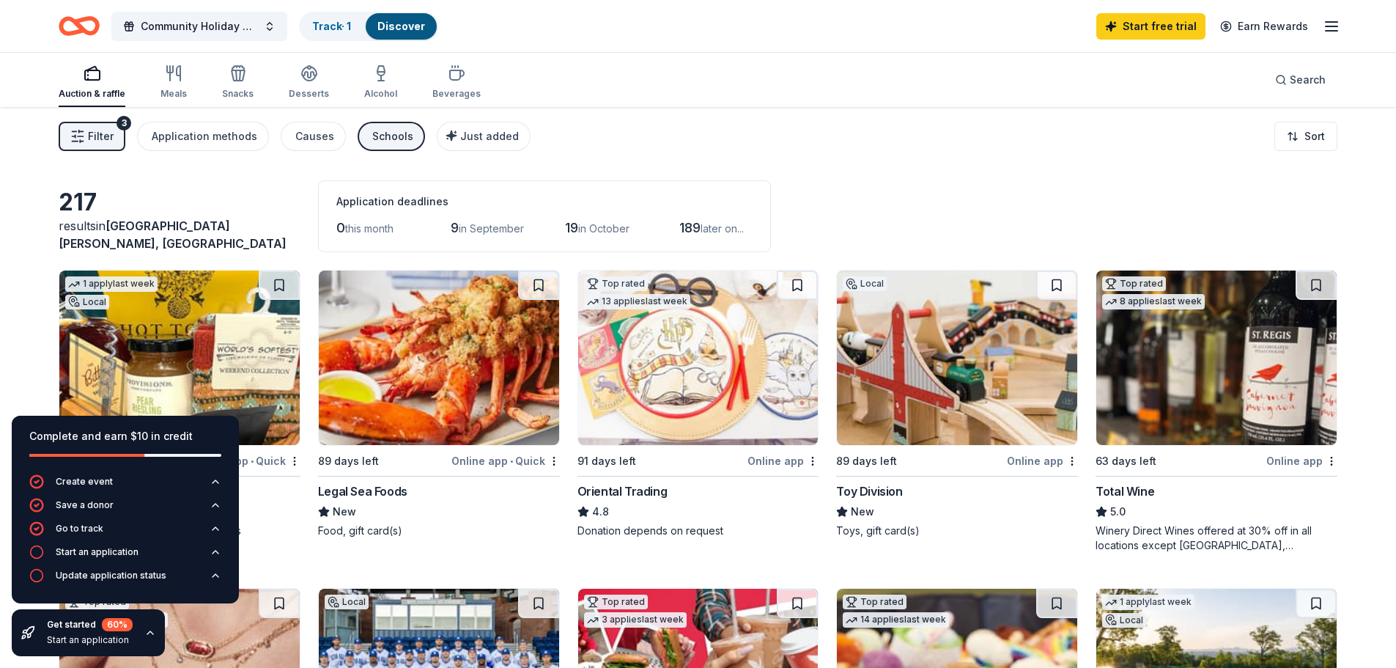
click at [743, 401] on img at bounding box center [698, 357] width 240 height 174
click at [114, 546] on div "Start an application" at bounding box center [97, 552] width 83 height 12
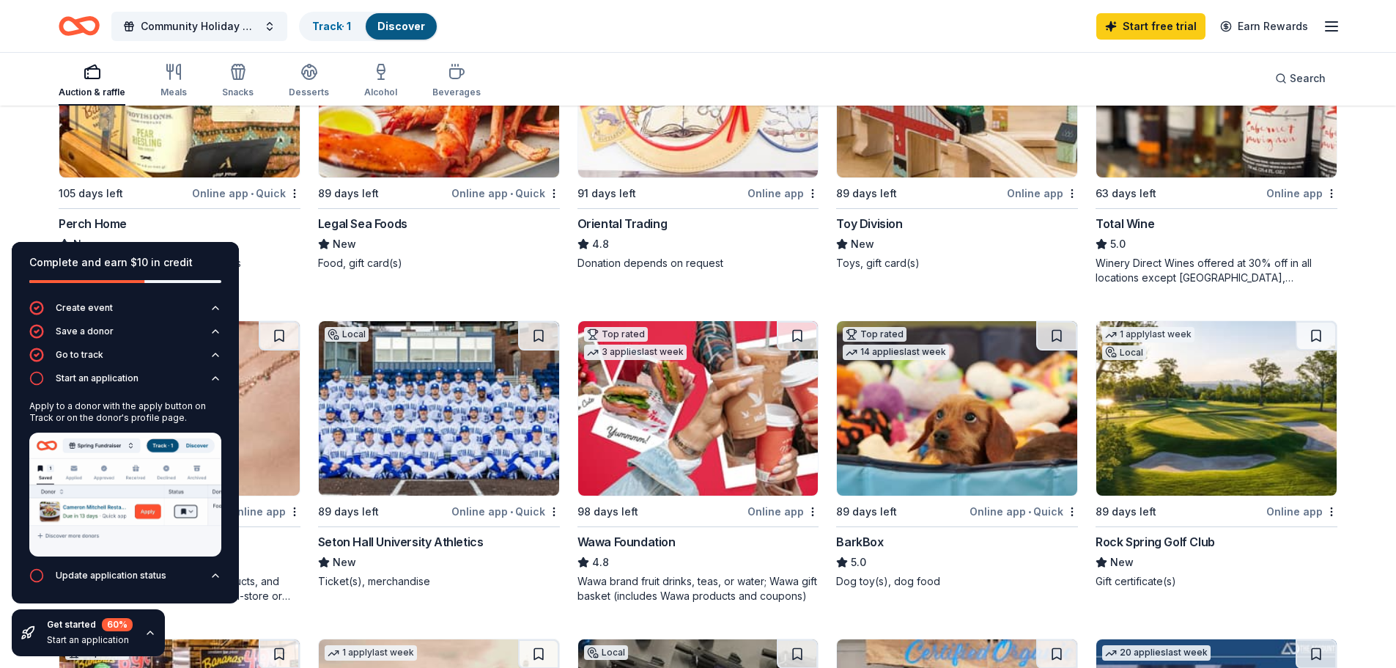
scroll to position [293, 0]
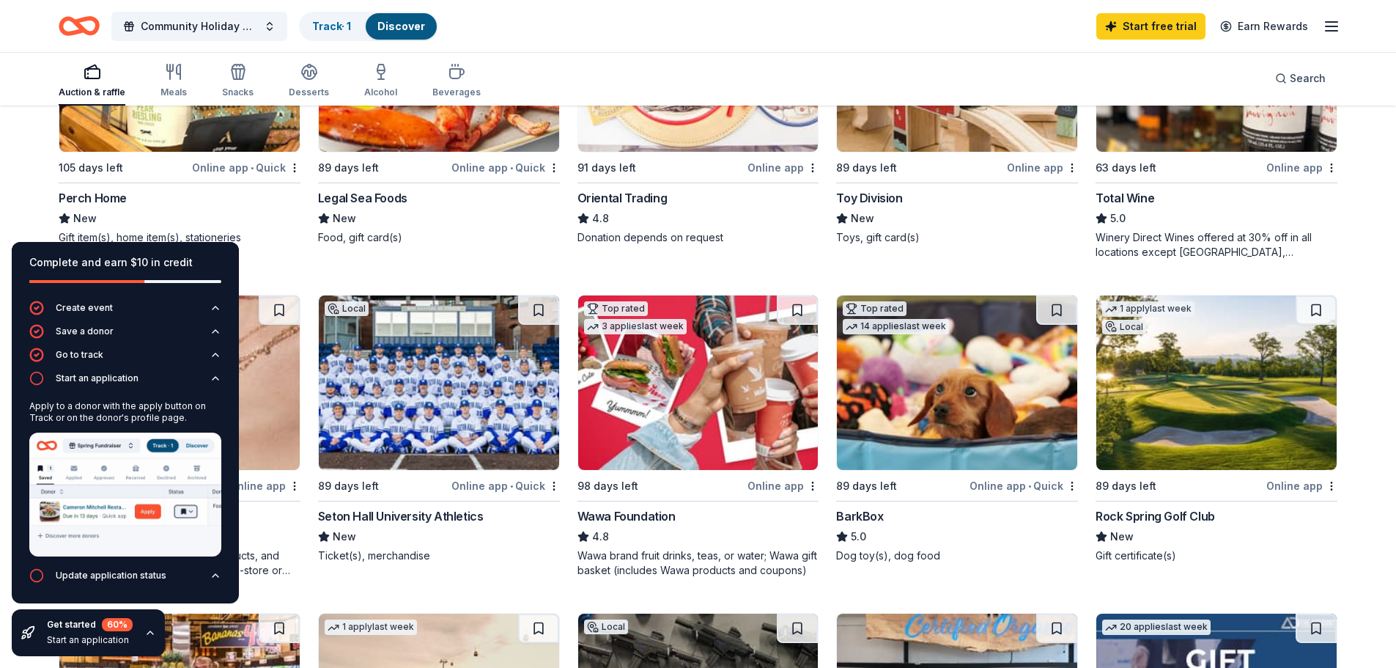
click at [1227, 426] on img at bounding box center [1216, 382] width 240 height 174
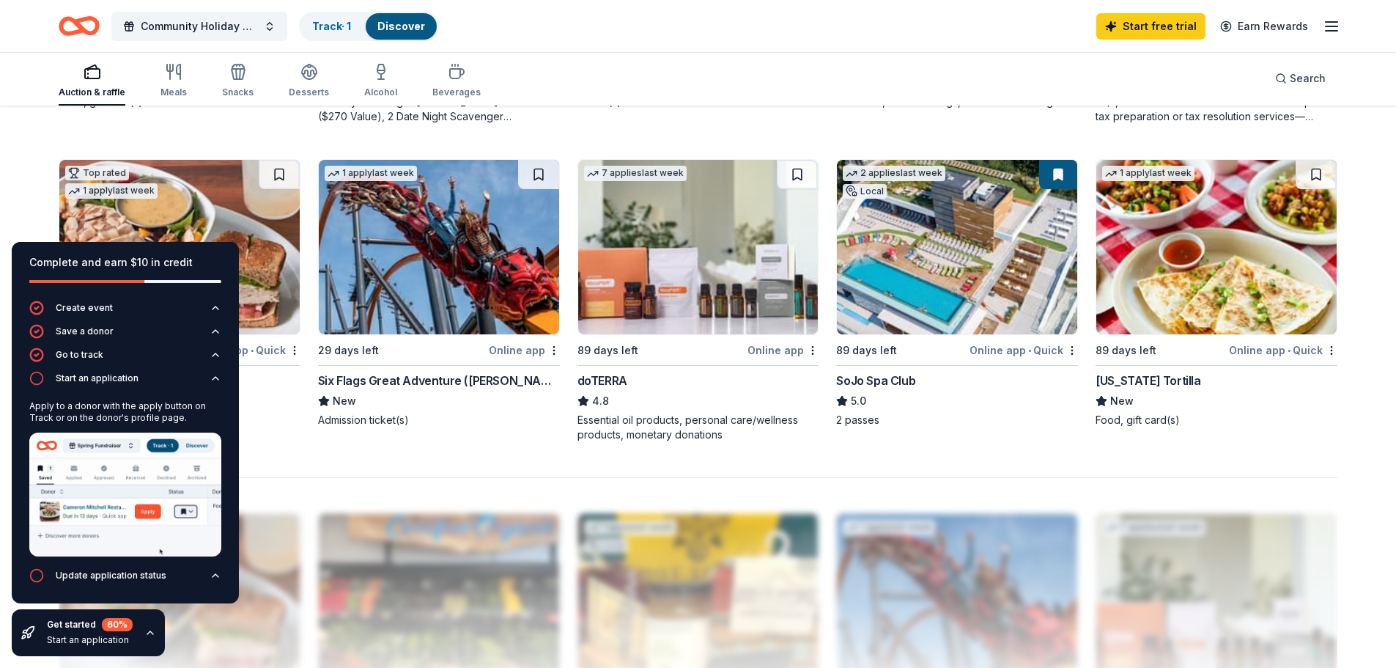
scroll to position [1099, 0]
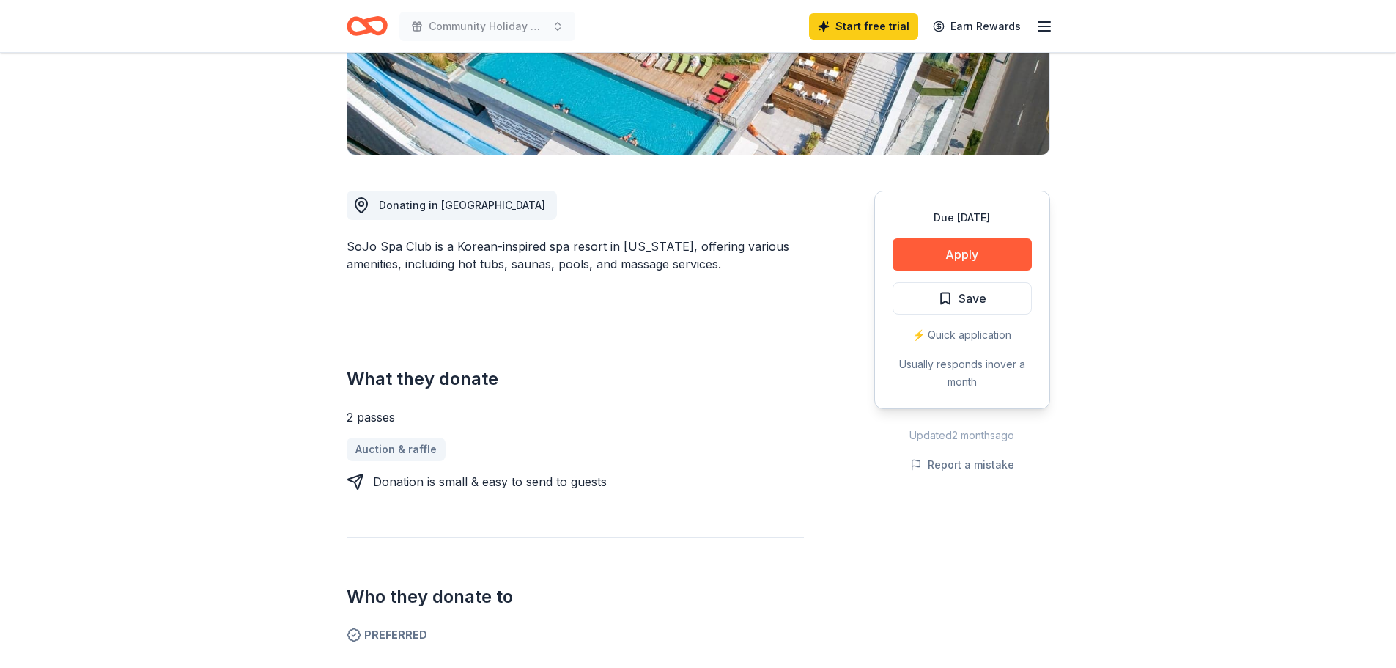
scroll to position [293, 0]
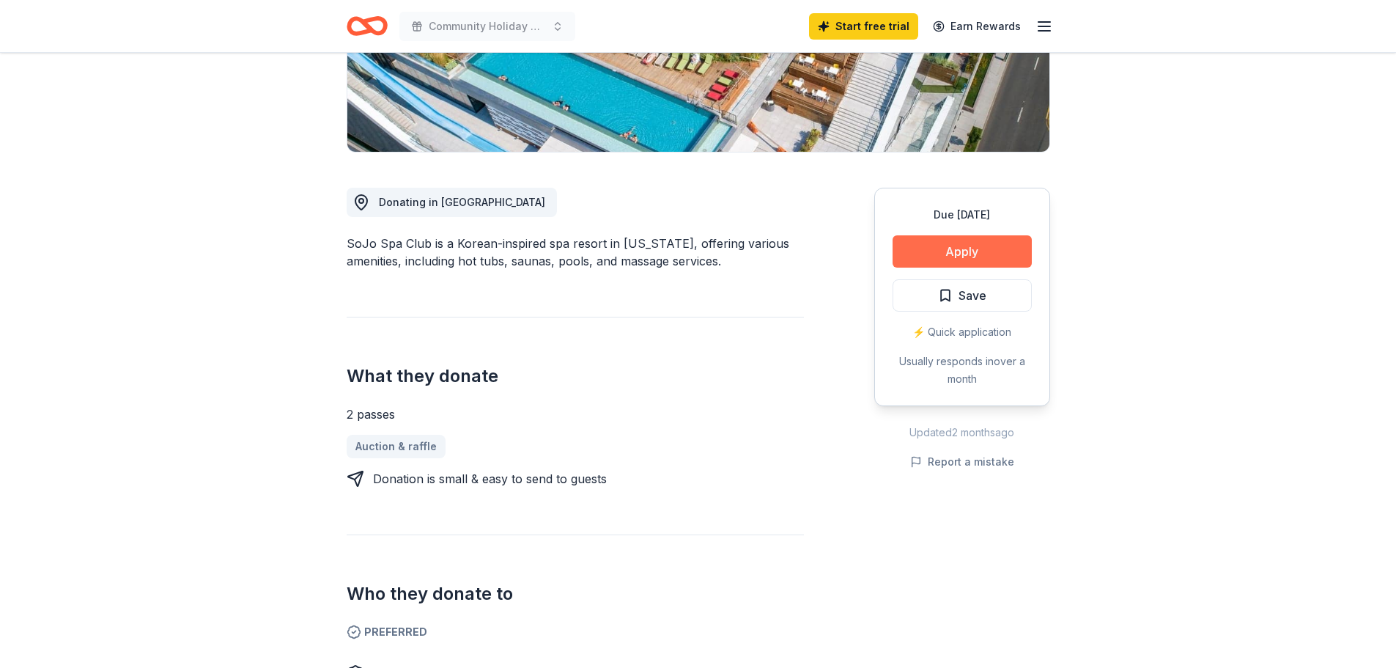
click at [987, 252] on button "Apply" at bounding box center [962, 251] width 139 height 32
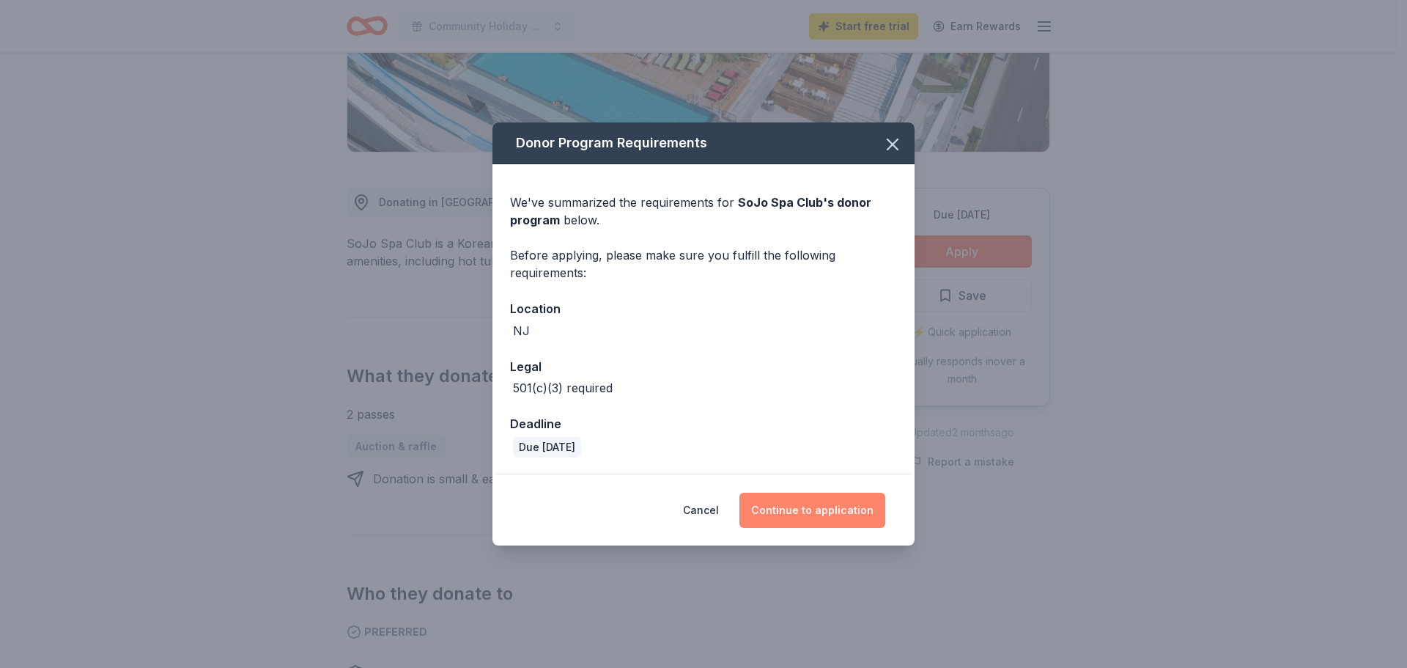
click at [792, 510] on button "Continue to application" at bounding box center [812, 509] width 146 height 35
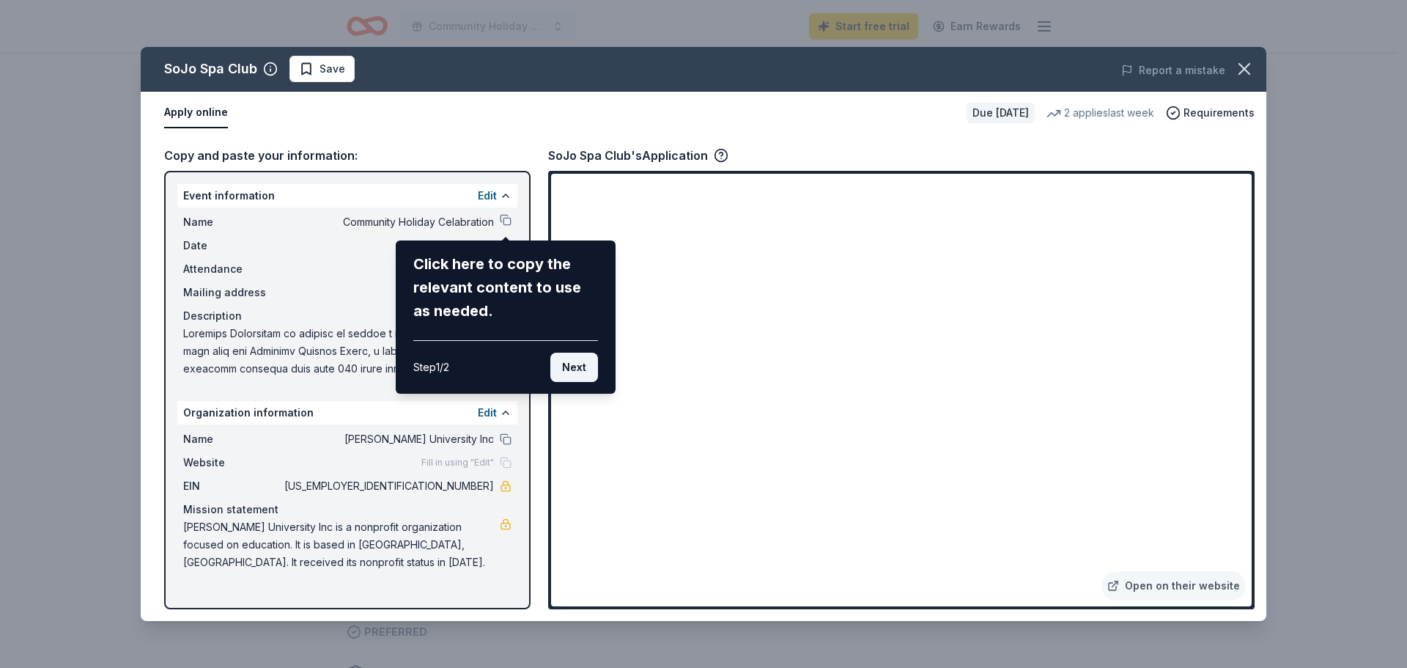
click at [580, 367] on button "Next" at bounding box center [574, 366] width 48 height 29
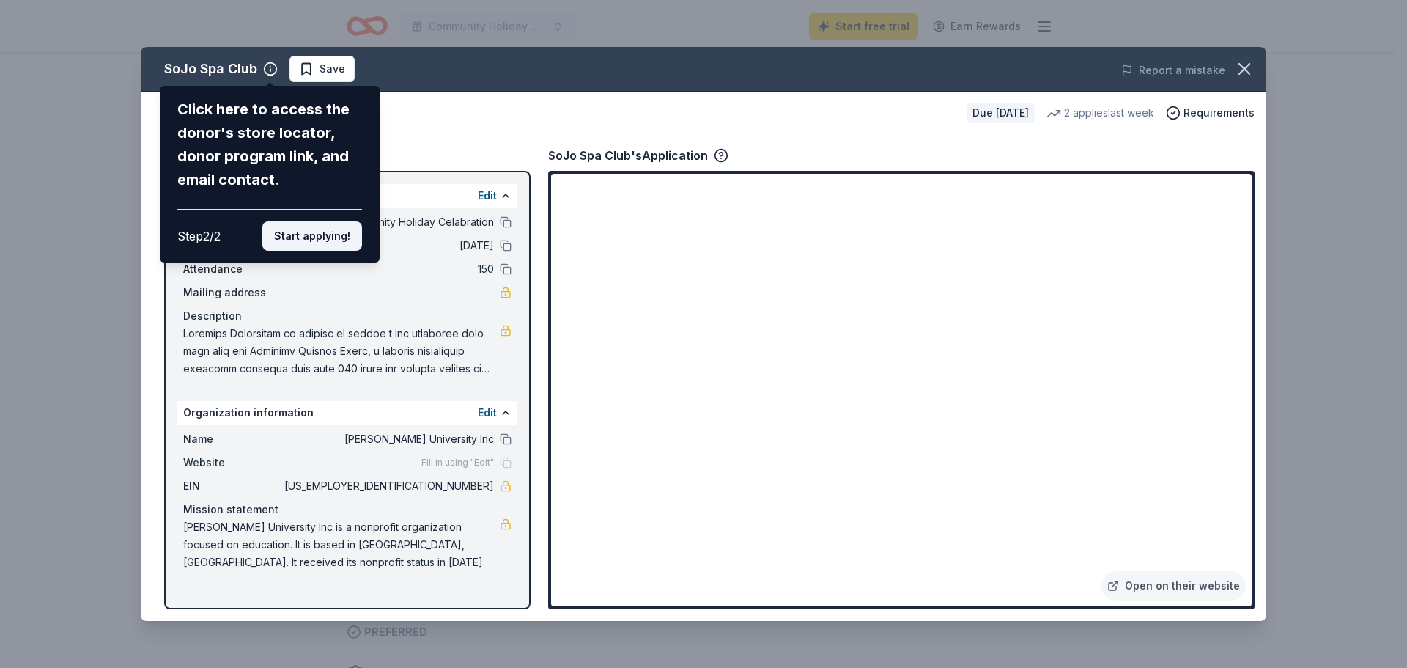
click at [287, 235] on button "Start applying!" at bounding box center [312, 235] width 100 height 29
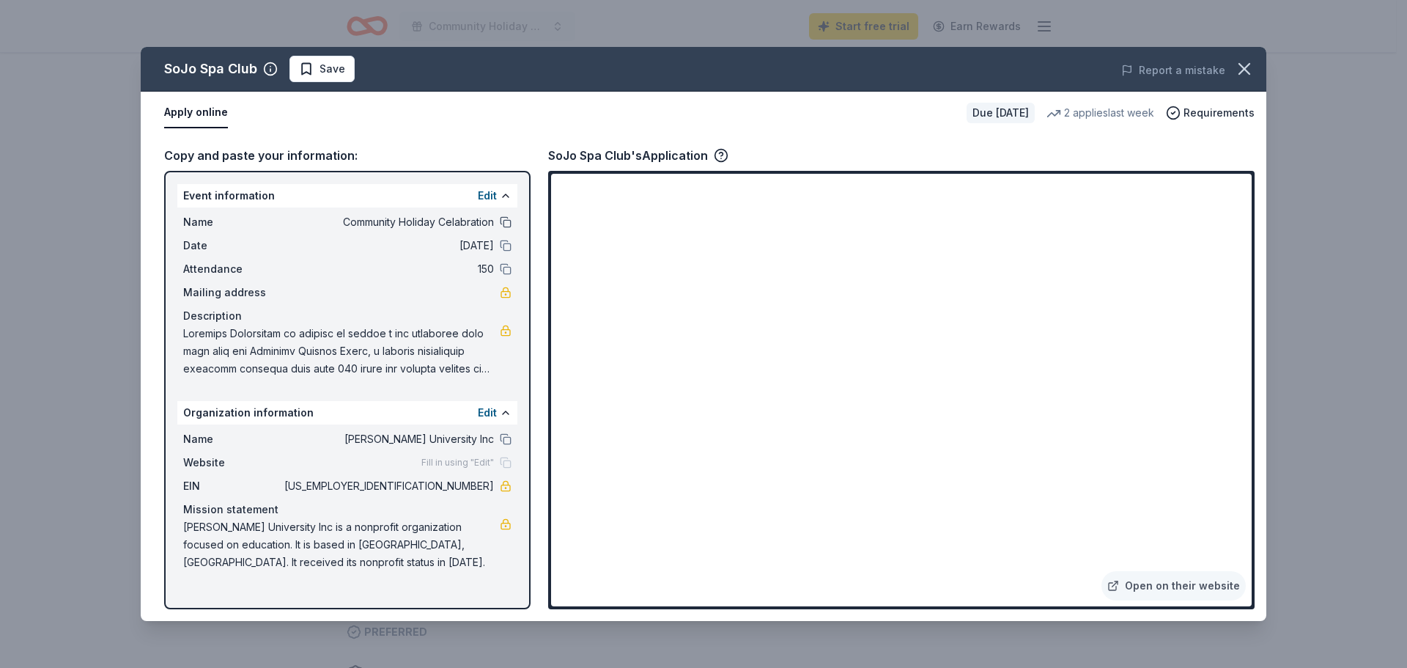
click at [503, 221] on button at bounding box center [506, 222] width 12 height 12
click at [1245, 72] on icon "button" at bounding box center [1244, 69] width 21 height 21
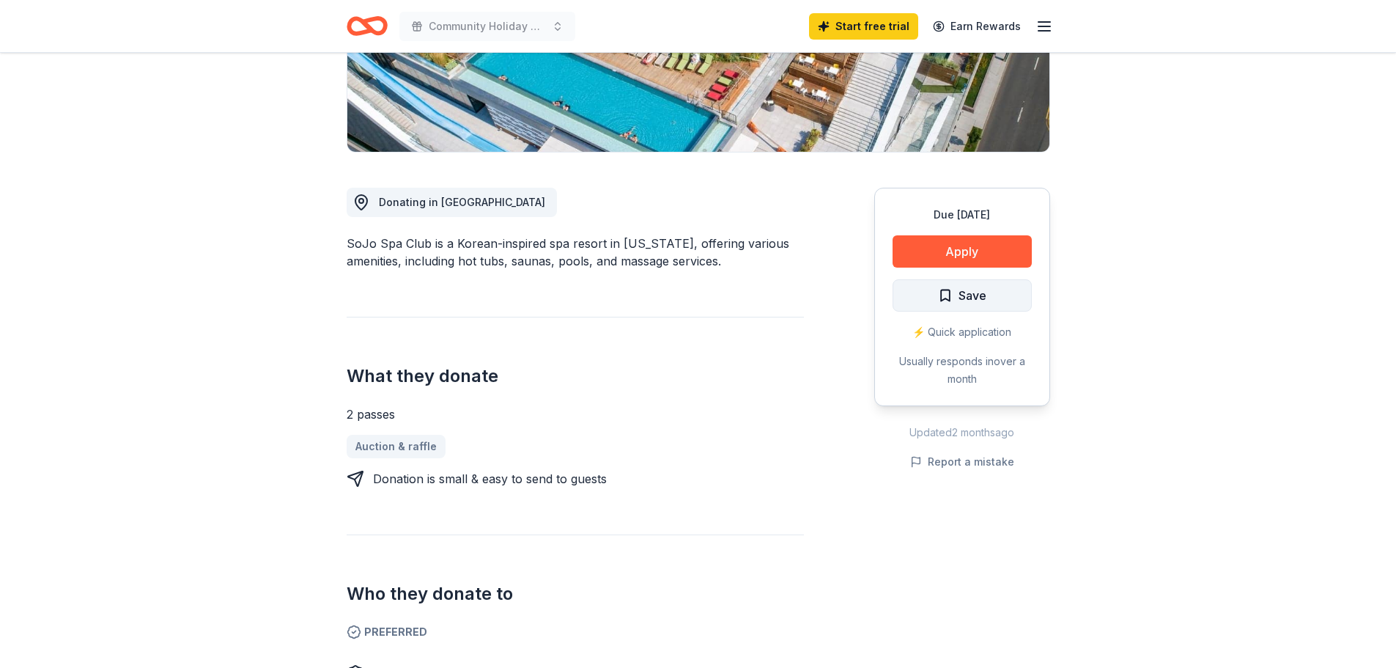
click at [980, 292] on span "Save" at bounding box center [973, 295] width 28 height 19
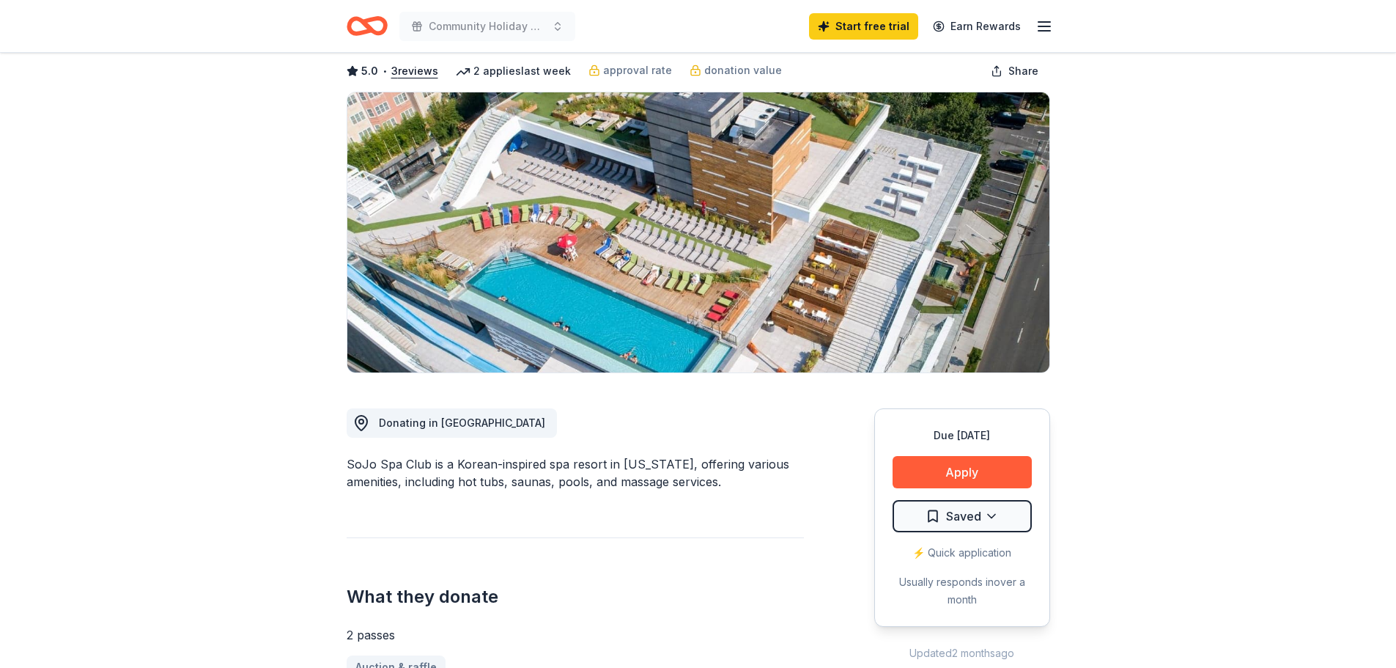
scroll to position [0, 0]
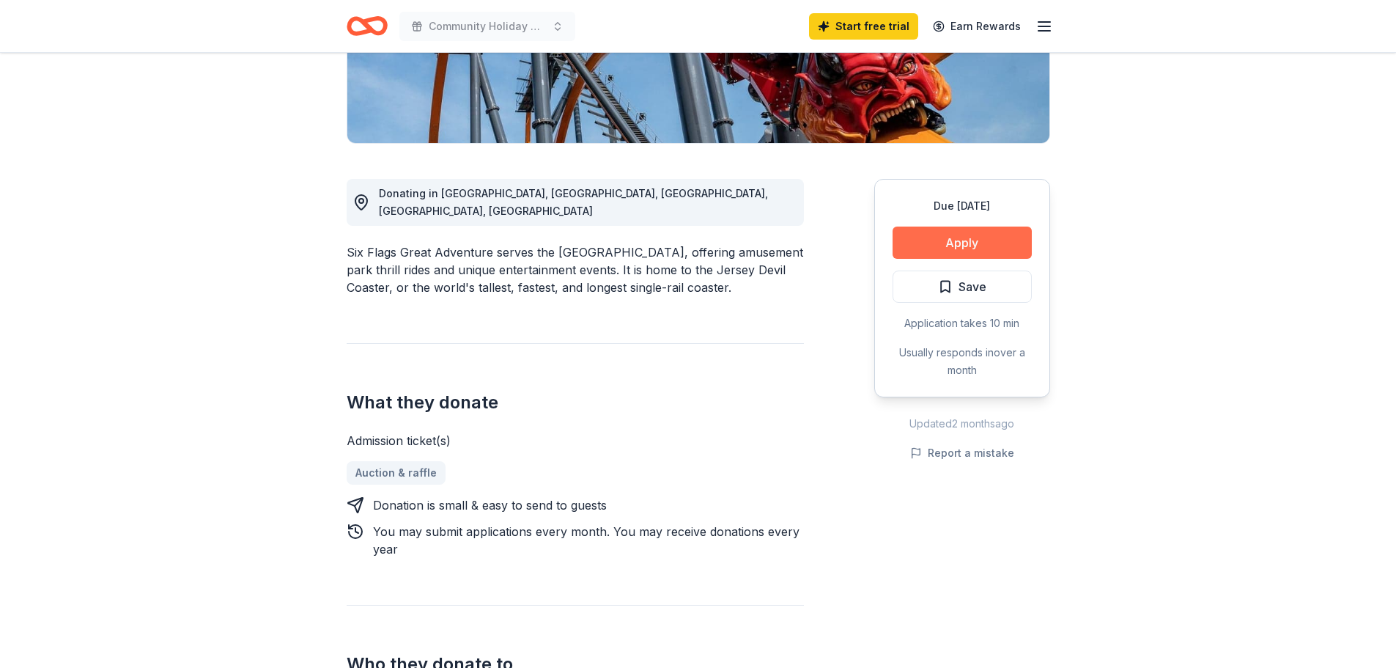
scroll to position [293, 0]
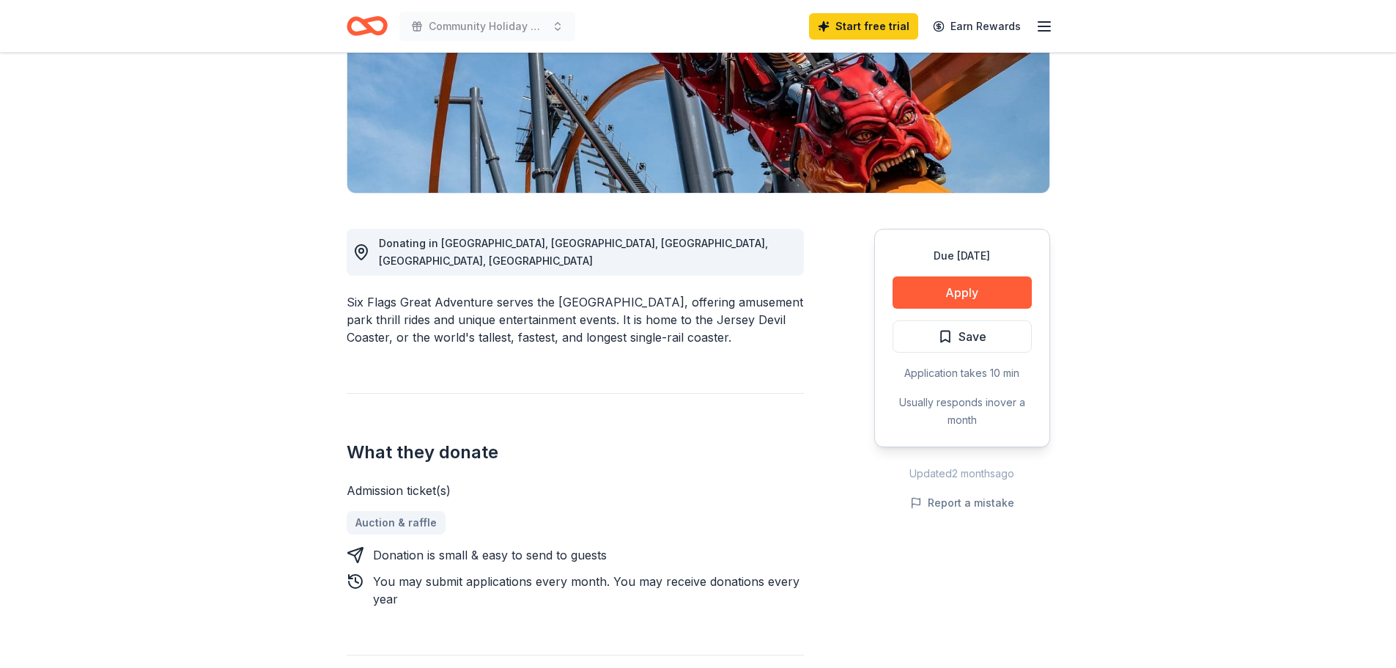
drag, startPoint x: 374, startPoint y: 498, endPoint x: 422, endPoint y: 528, distance: 55.9
click at [422, 546] on div "Donation is small & easy to send to guests You may submit applications every mo…" at bounding box center [575, 577] width 457 height 62
click at [416, 572] on div "You may submit applications every month . You may receive donations every year" at bounding box center [588, 589] width 431 height 35
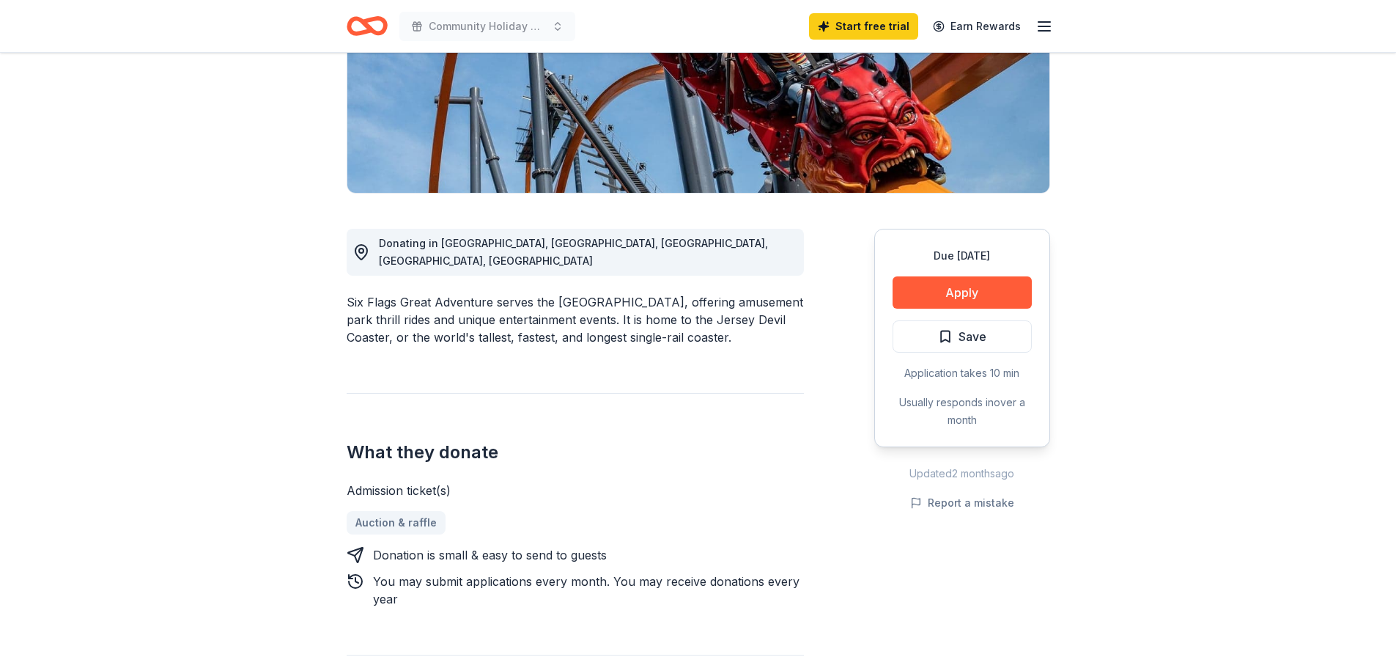
click at [668, 572] on div "You may submit applications every month . You may receive donations every year" at bounding box center [588, 589] width 431 height 35
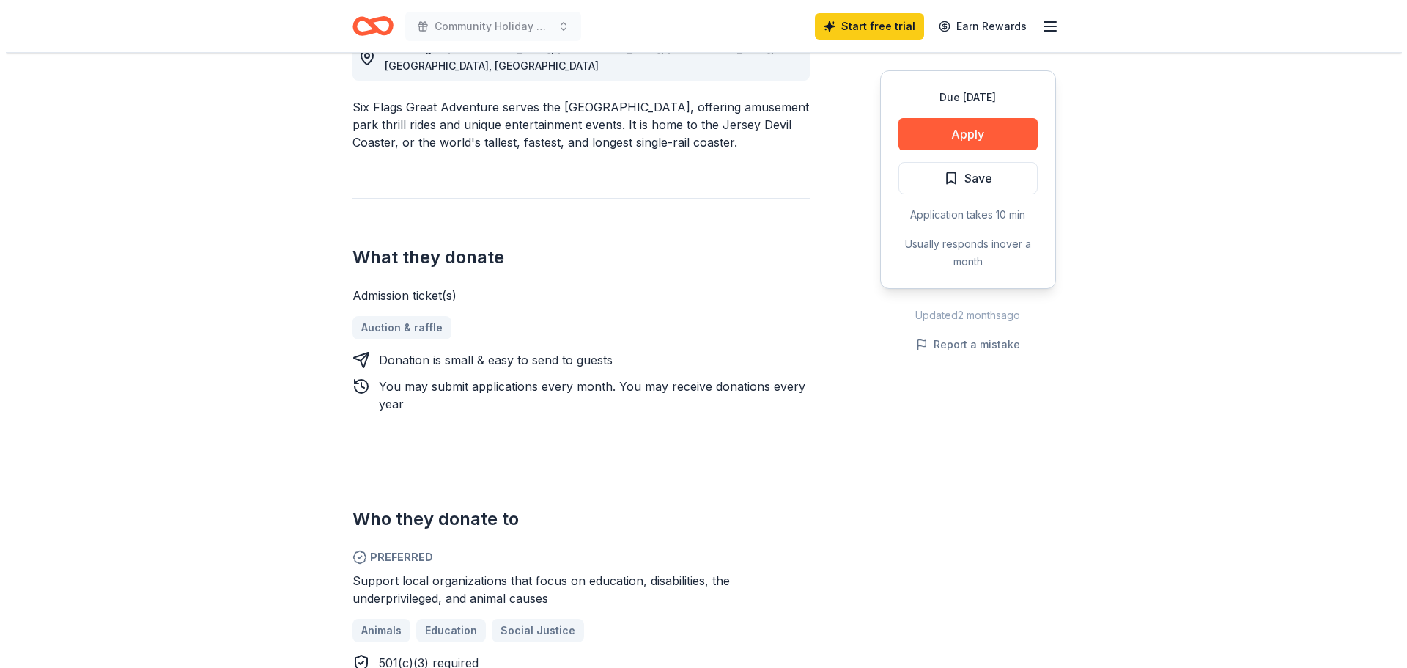
scroll to position [366, 0]
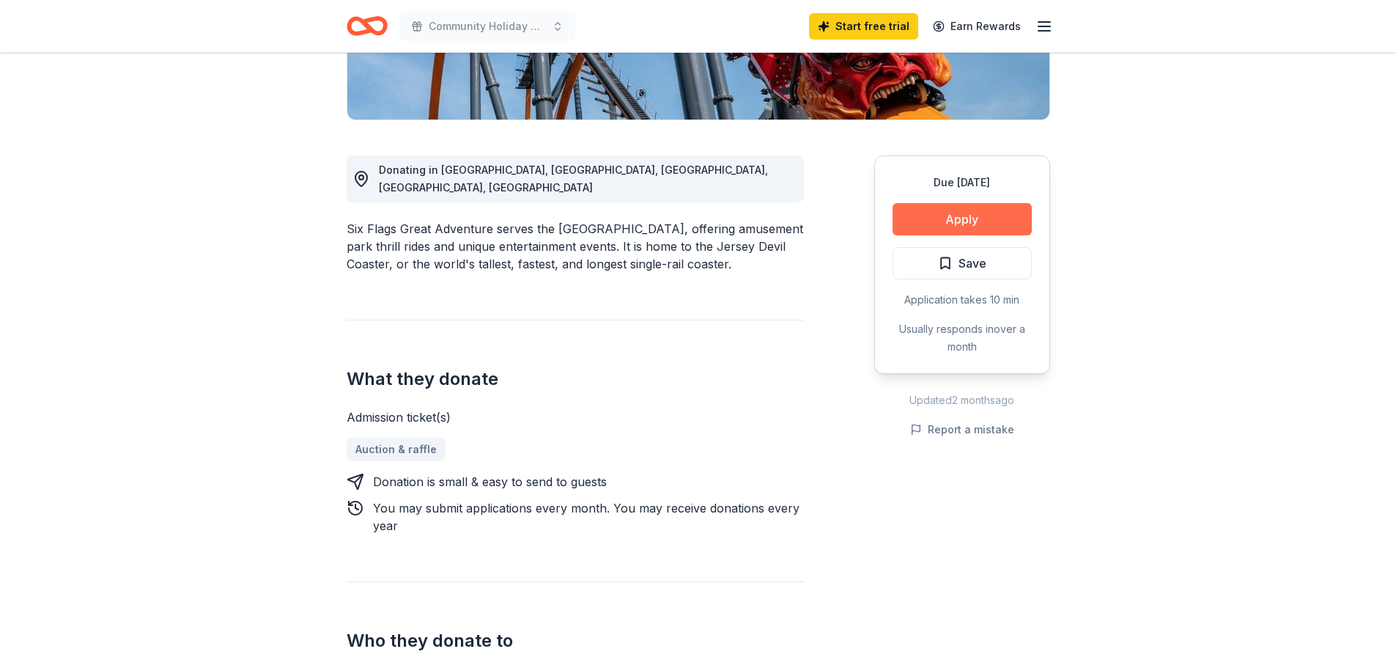
click at [992, 203] on button "Apply" at bounding box center [962, 219] width 139 height 32
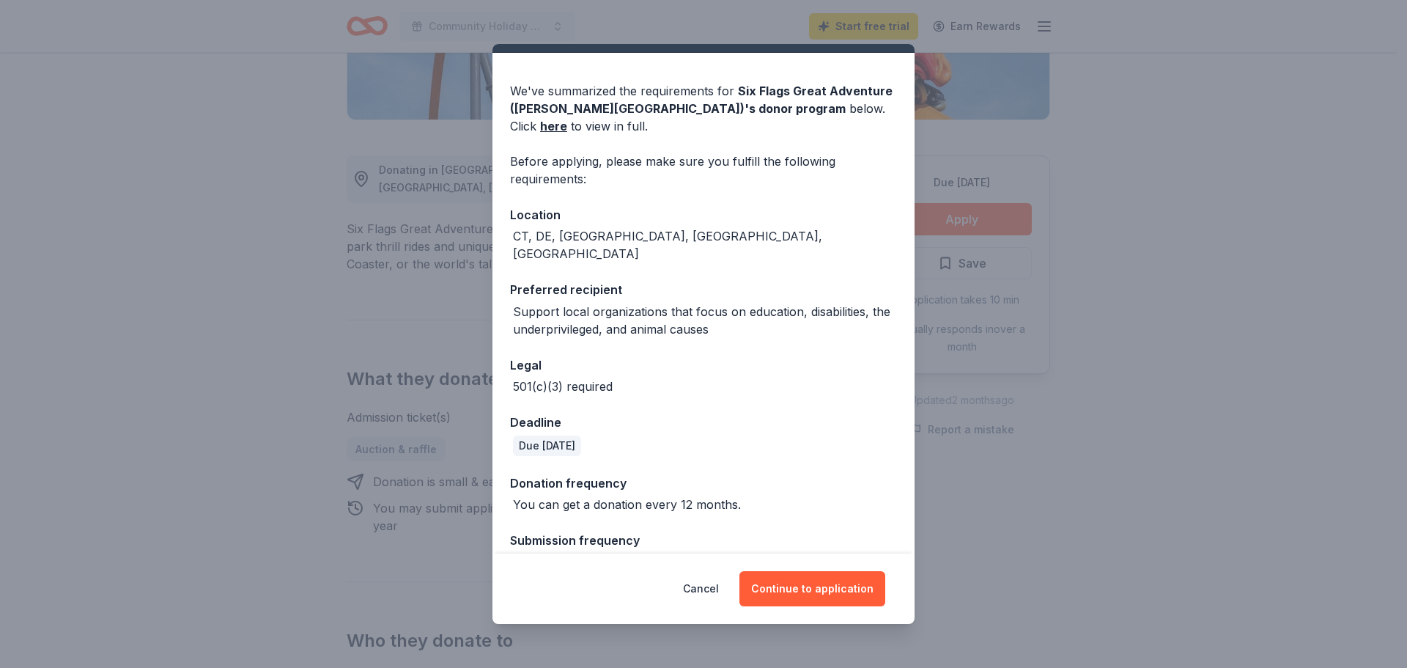
scroll to position [50, 0]
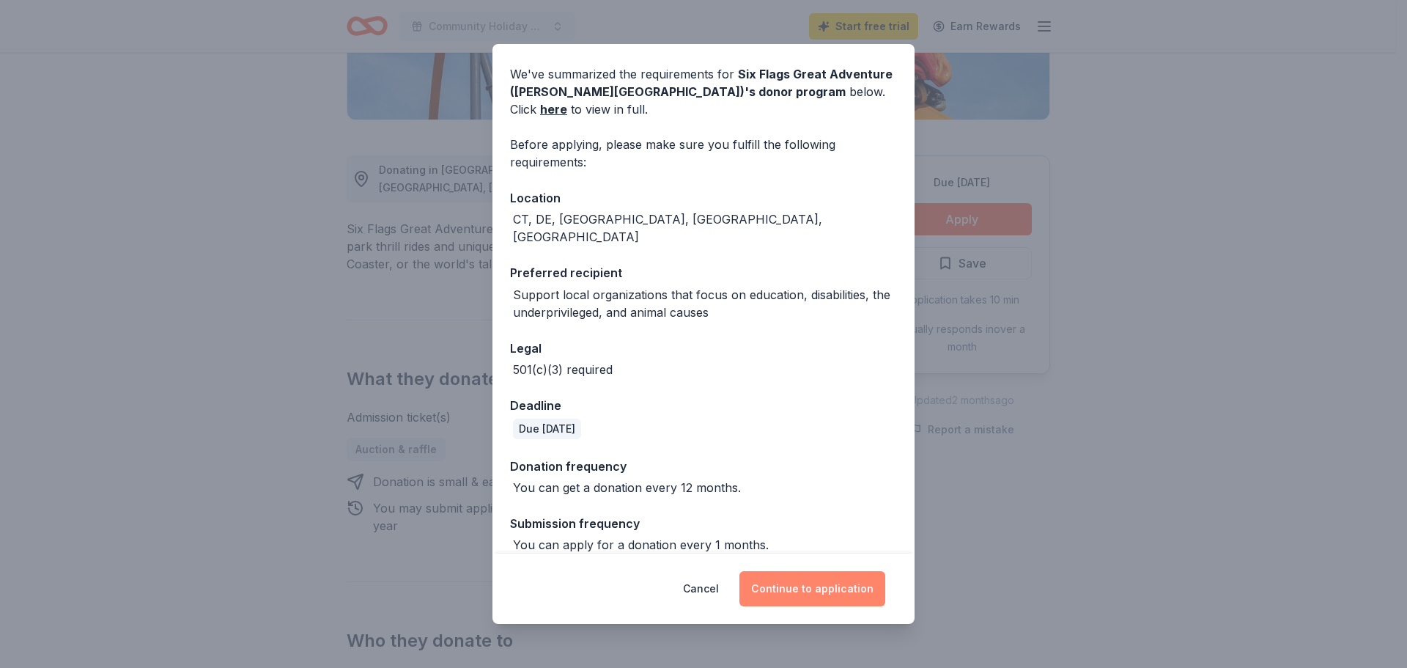
click at [805, 594] on button "Continue to application" at bounding box center [812, 588] width 146 height 35
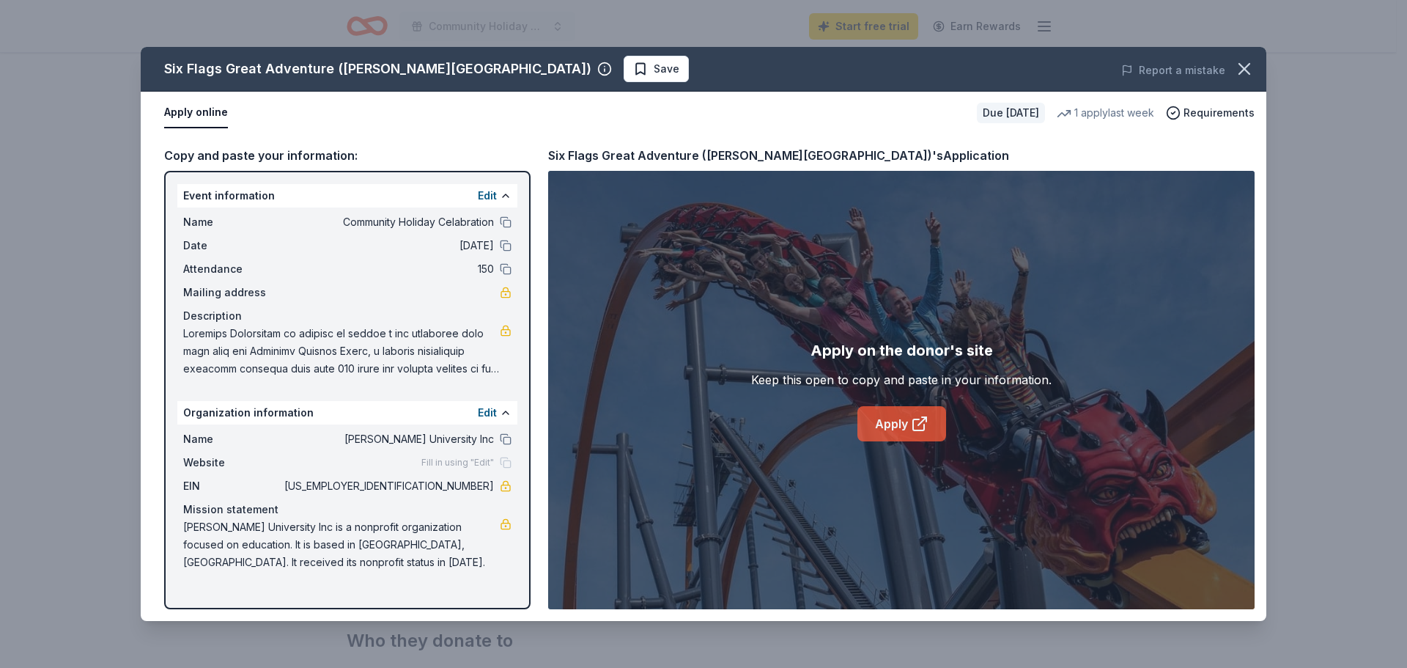
click at [878, 419] on link "Apply" at bounding box center [901, 423] width 89 height 35
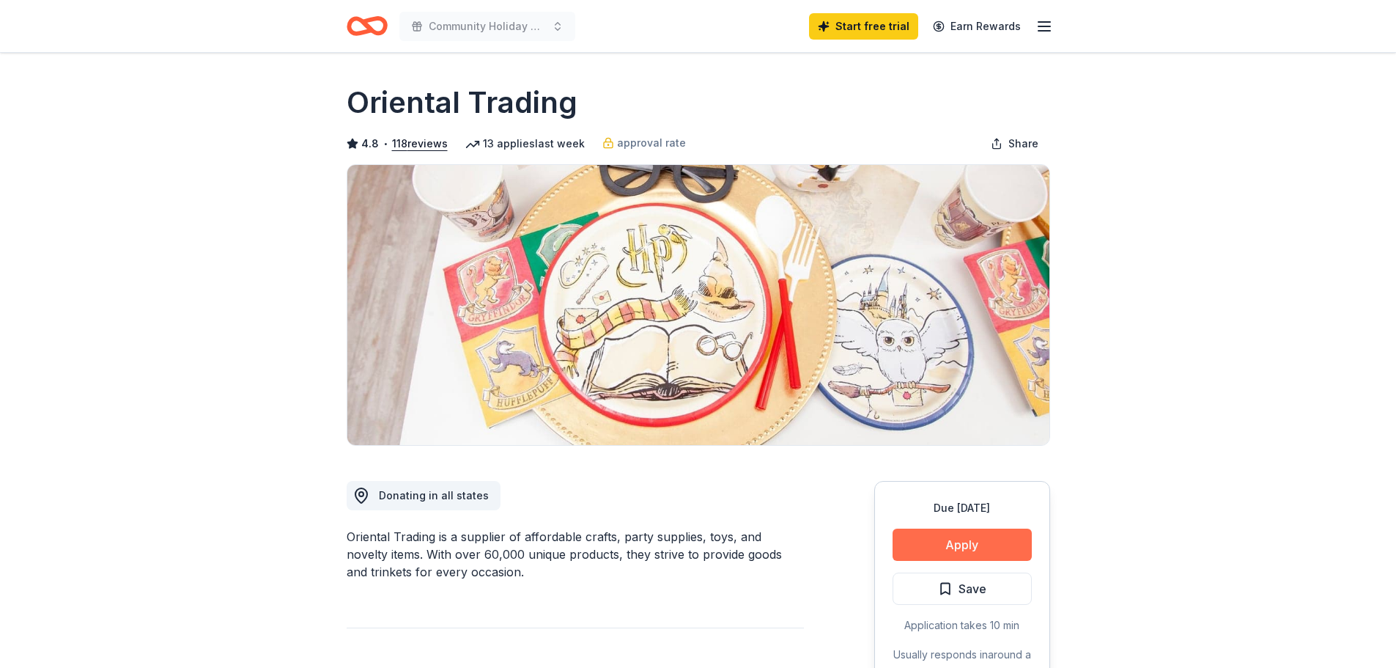
click at [978, 537] on button "Apply" at bounding box center [962, 544] width 139 height 32
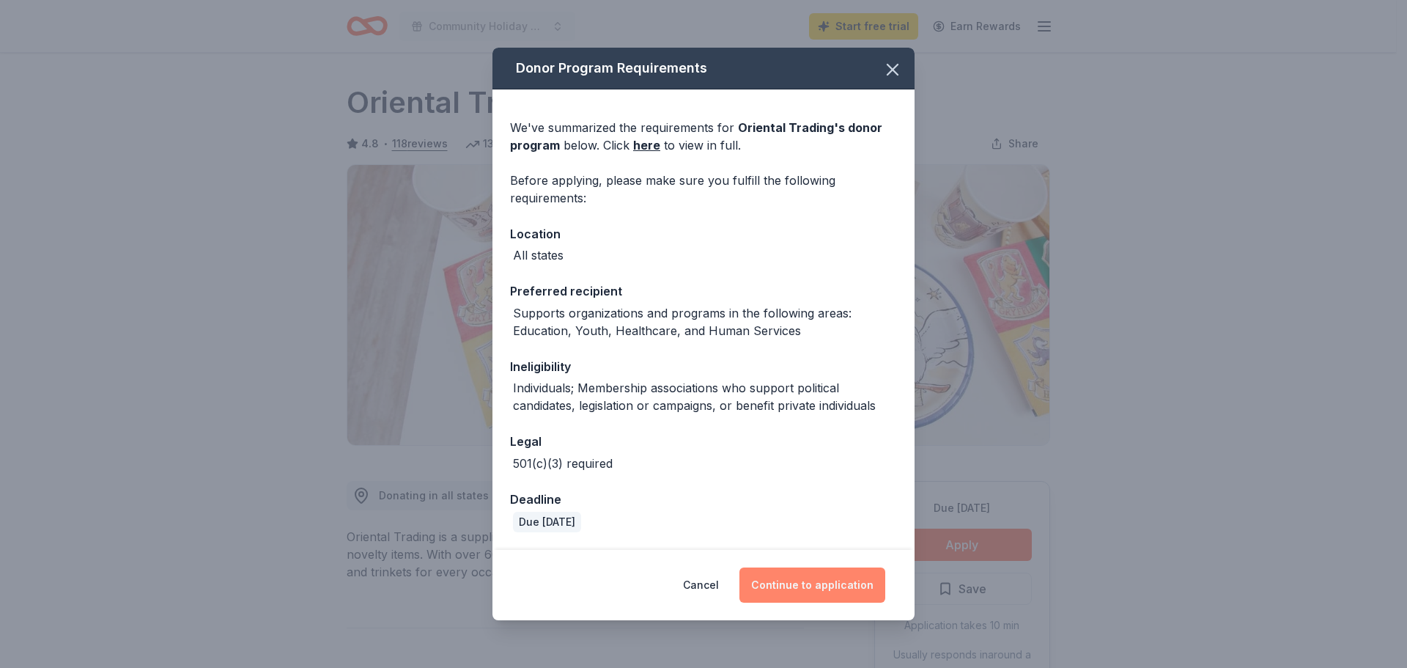
click at [822, 586] on button "Continue to application" at bounding box center [812, 584] width 146 height 35
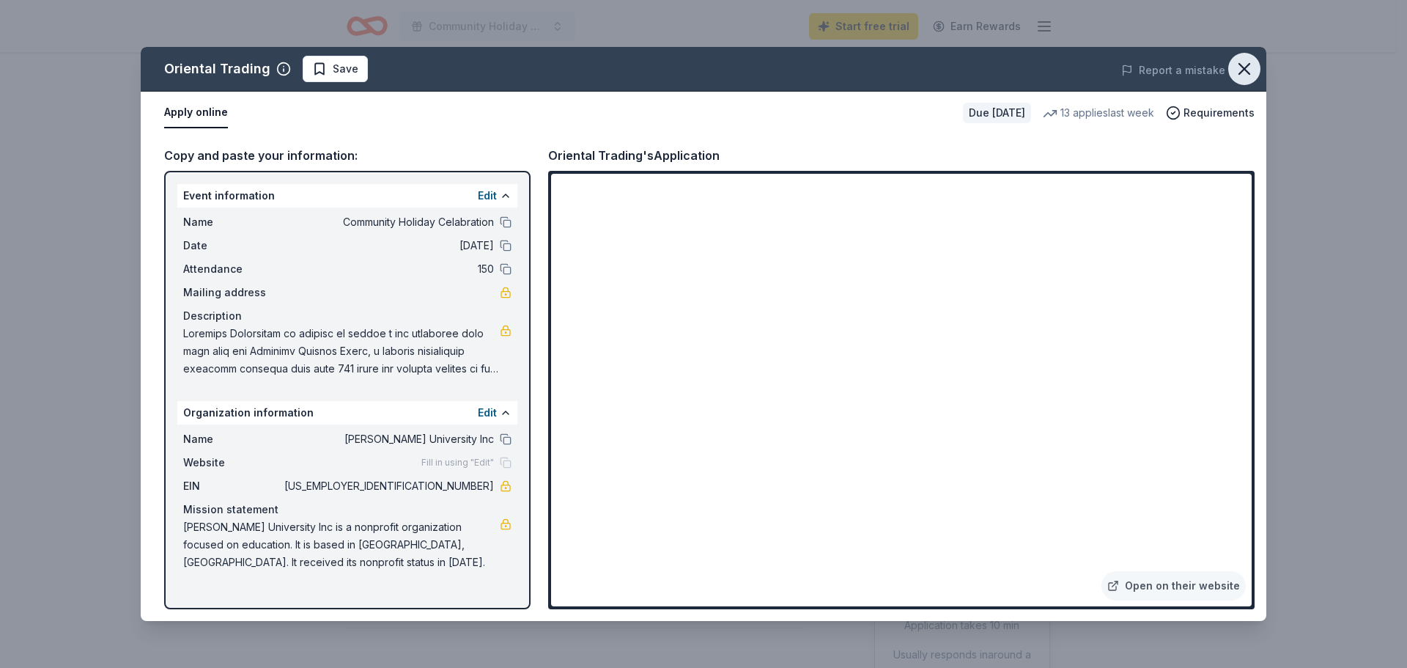
click at [1247, 66] on icon "button" at bounding box center [1244, 69] width 10 height 10
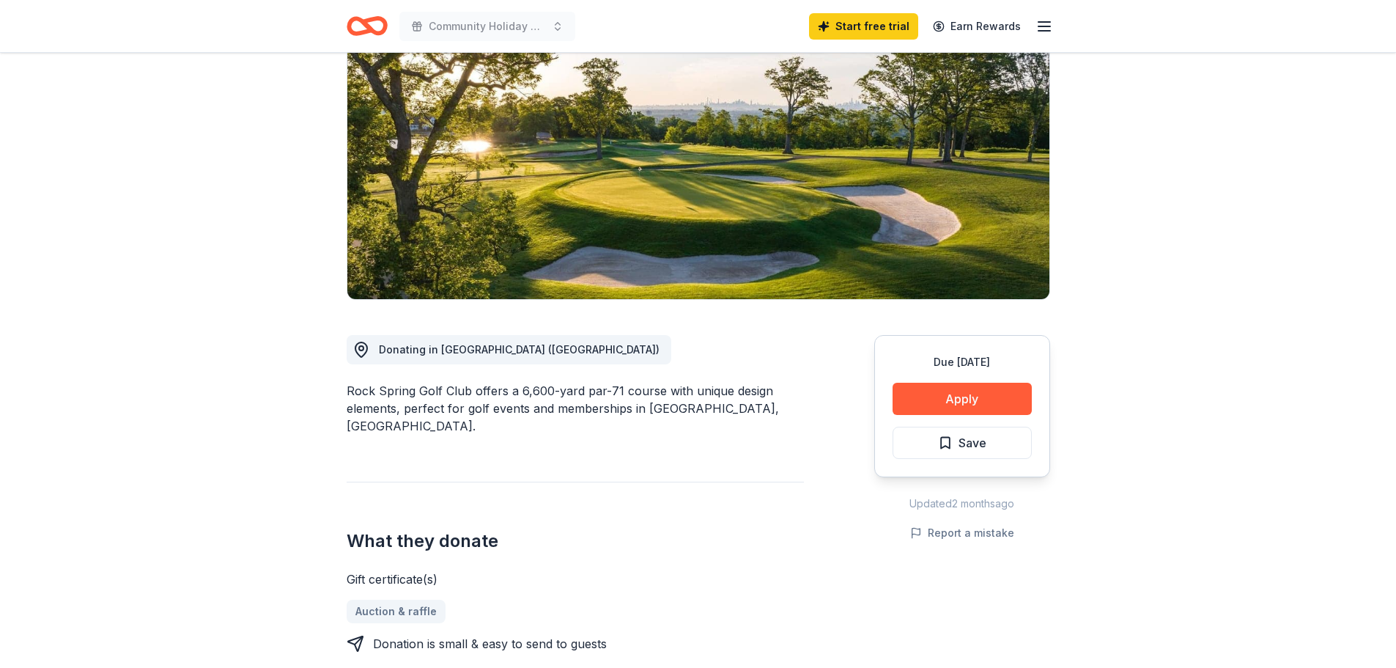
scroll to position [147, 0]
click at [971, 403] on button "Apply" at bounding box center [962, 398] width 139 height 32
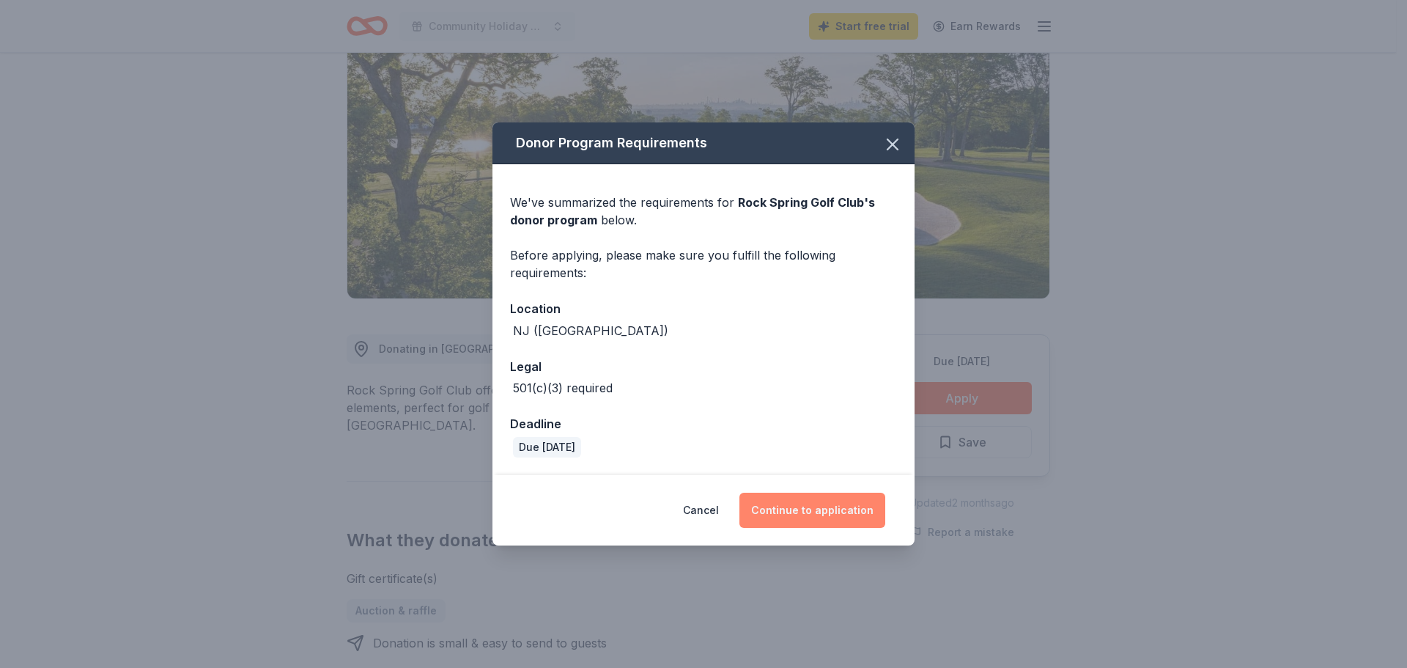
click at [804, 509] on button "Continue to application" at bounding box center [812, 509] width 146 height 35
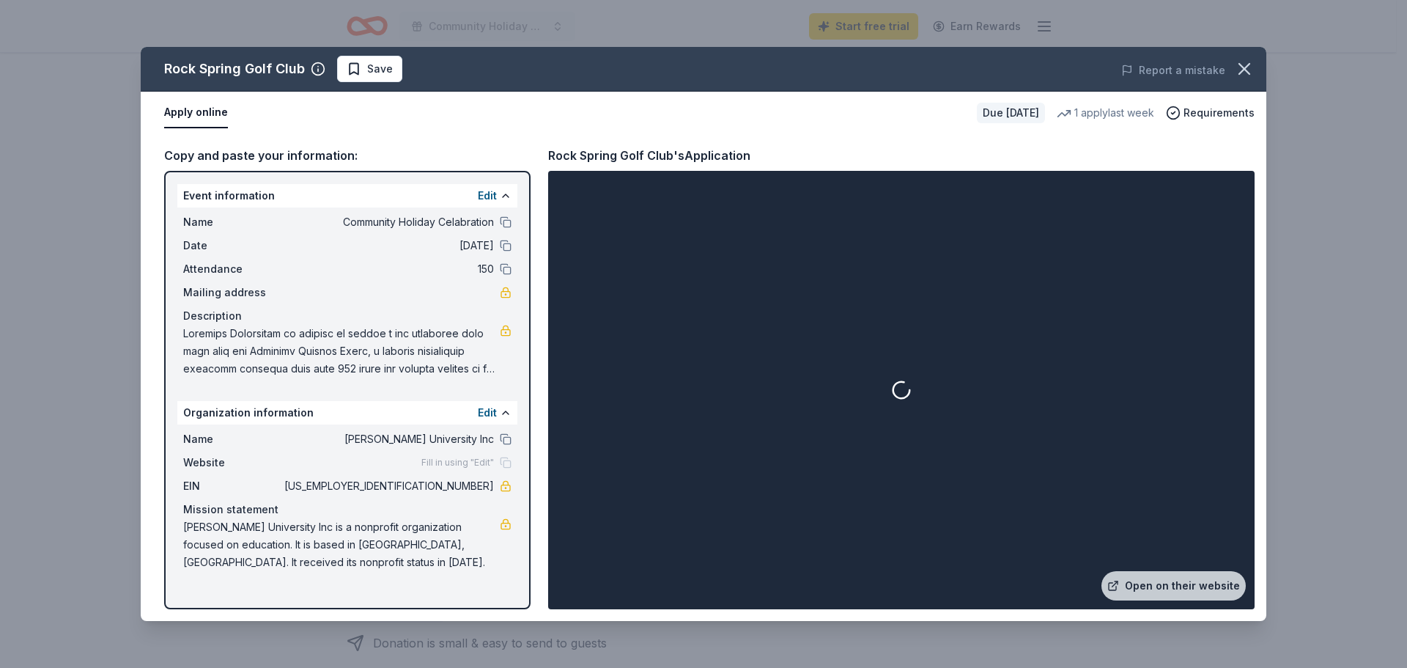
click at [382, 359] on span at bounding box center [341, 351] width 317 height 53
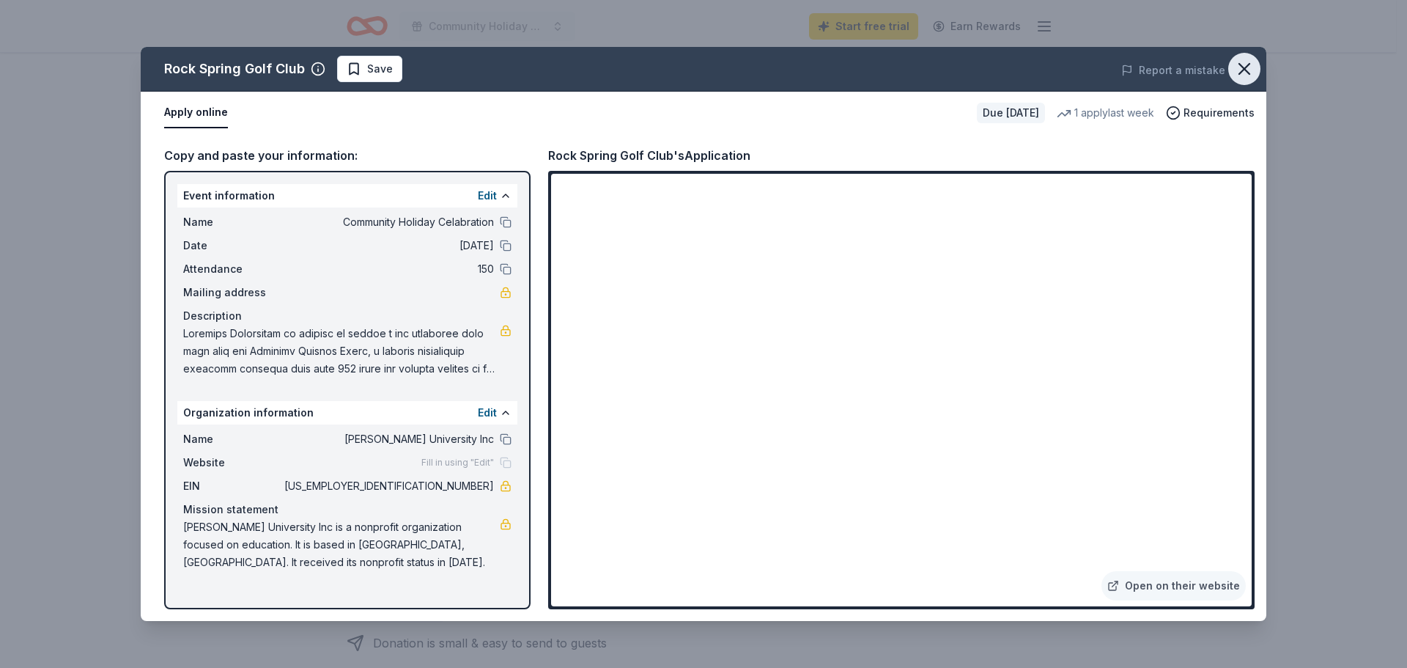
click at [1241, 67] on icon "button" at bounding box center [1244, 69] width 10 height 10
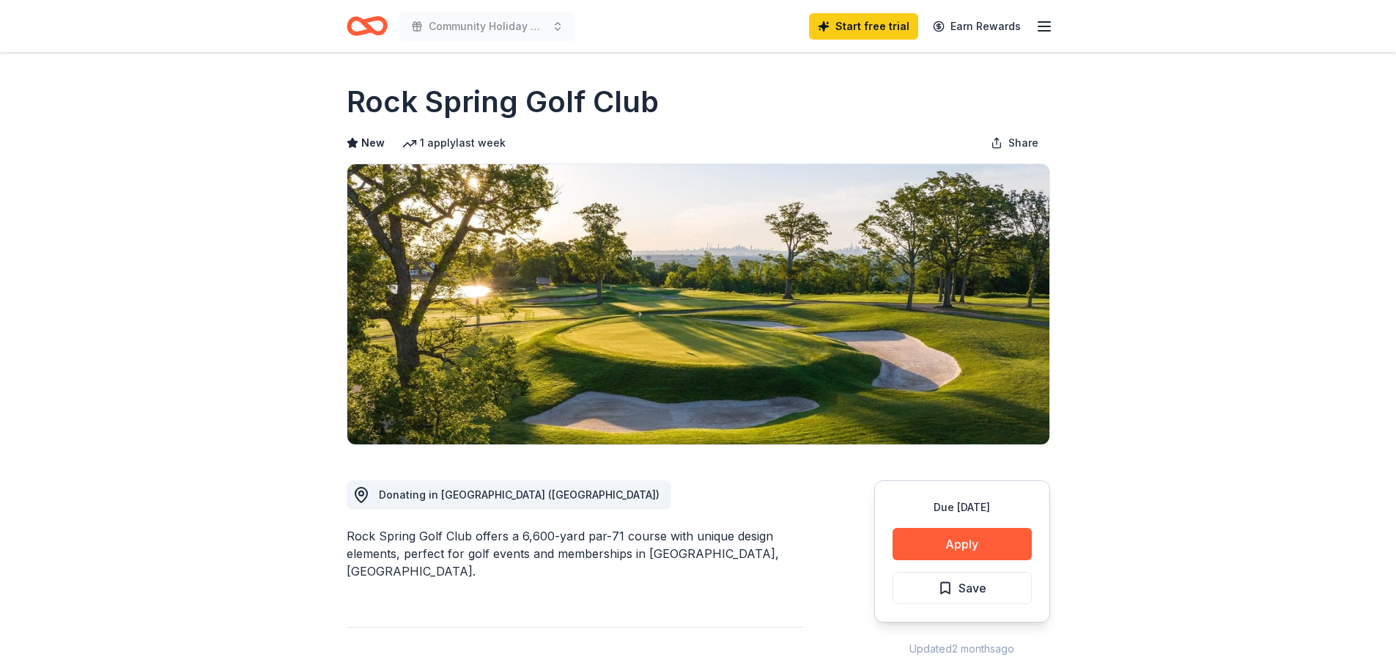
scroll to position [0, 0]
